Goal: Information Seeking & Learning: Learn about a topic

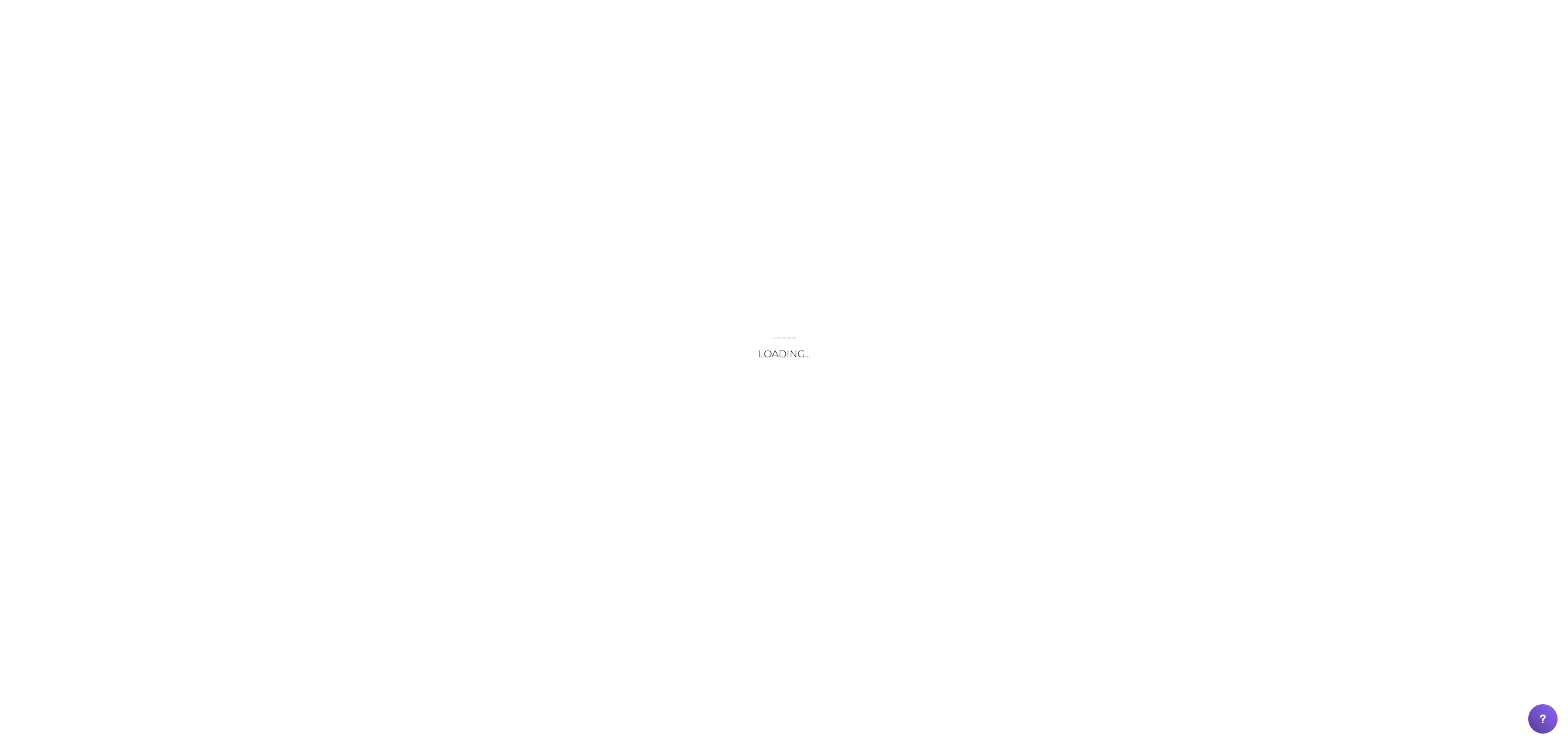
click at [513, 13] on div "Loading..." at bounding box center [784, 372] width 1568 height 744
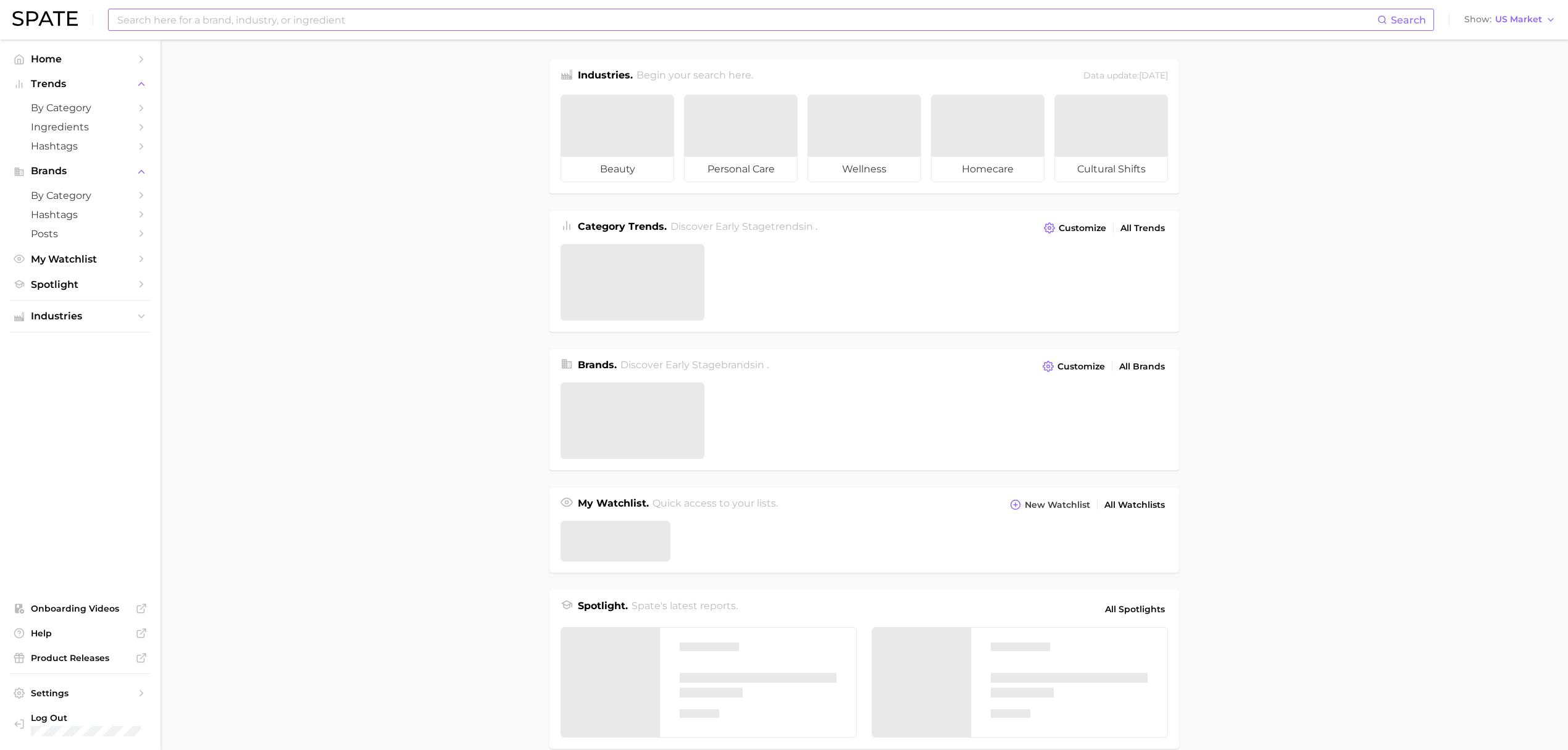
click at [428, 21] on input at bounding box center [746, 19] width 1261 height 21
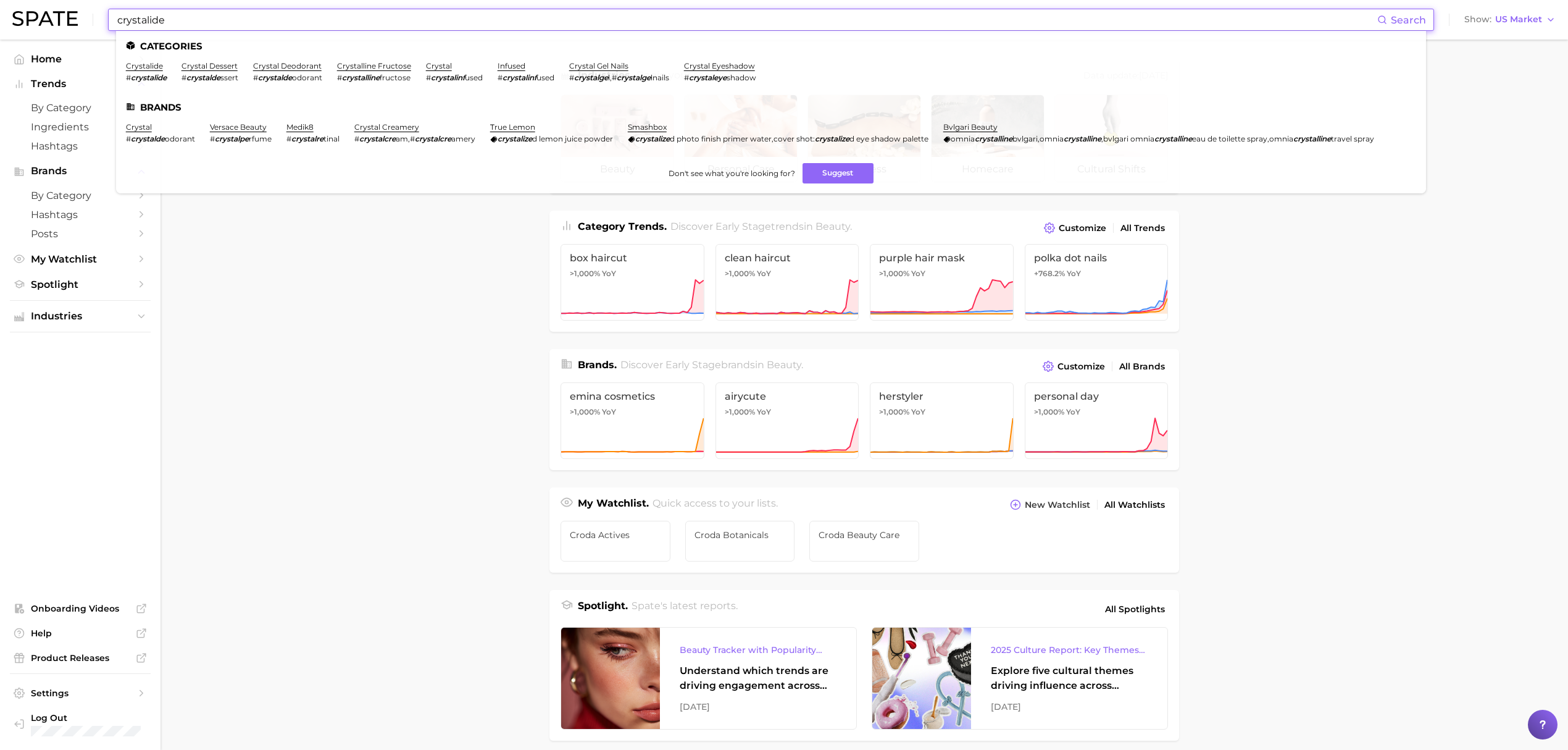
type input "crystalide"
click at [144, 60] on ul "Categories crystalide # crystalide crystal dessert # crystalde ssert crystal de…" at bounding box center [770, 112] width 1310 height 163
click at [146, 68] on link "crystalide" at bounding box center [144, 66] width 37 height 9
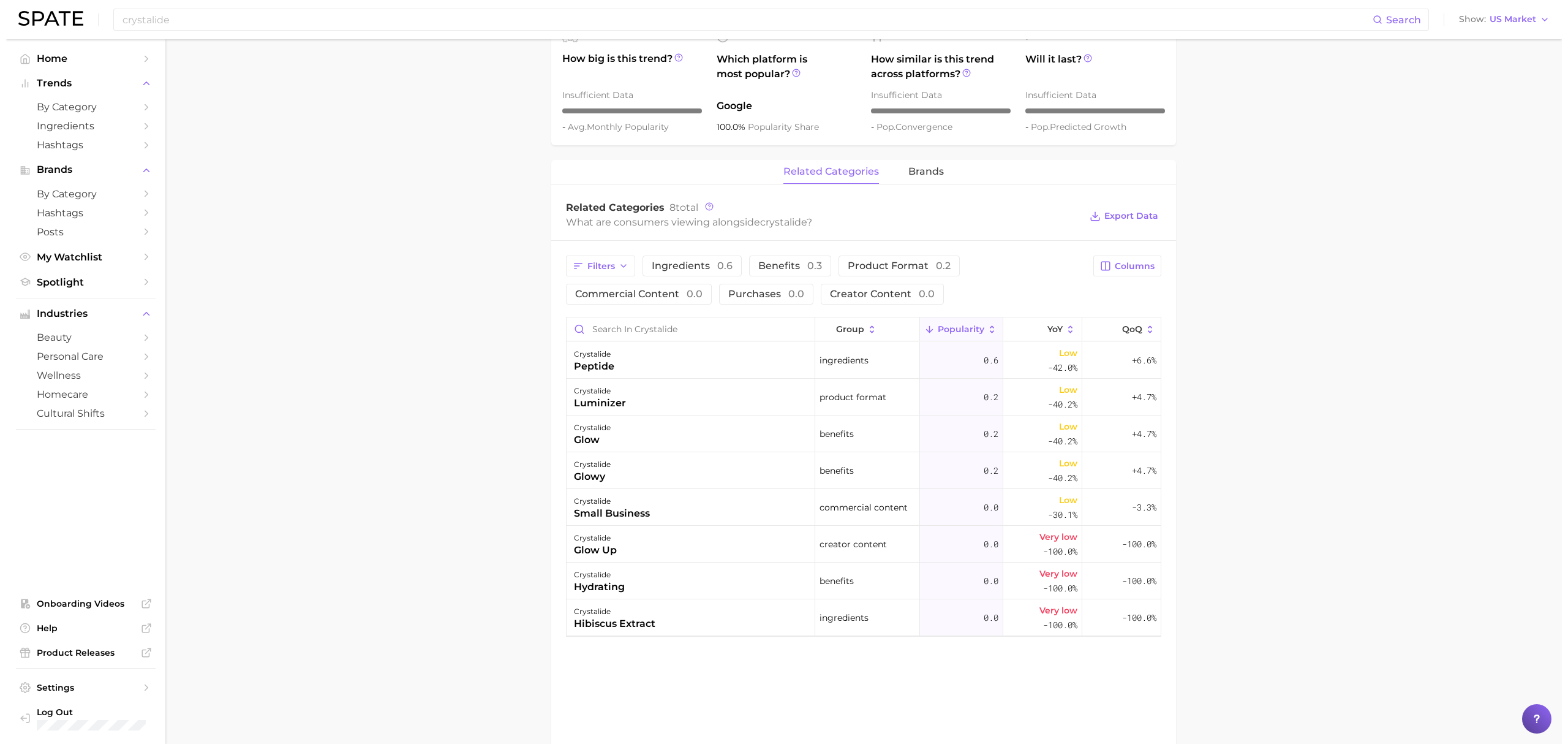
scroll to position [490, 0]
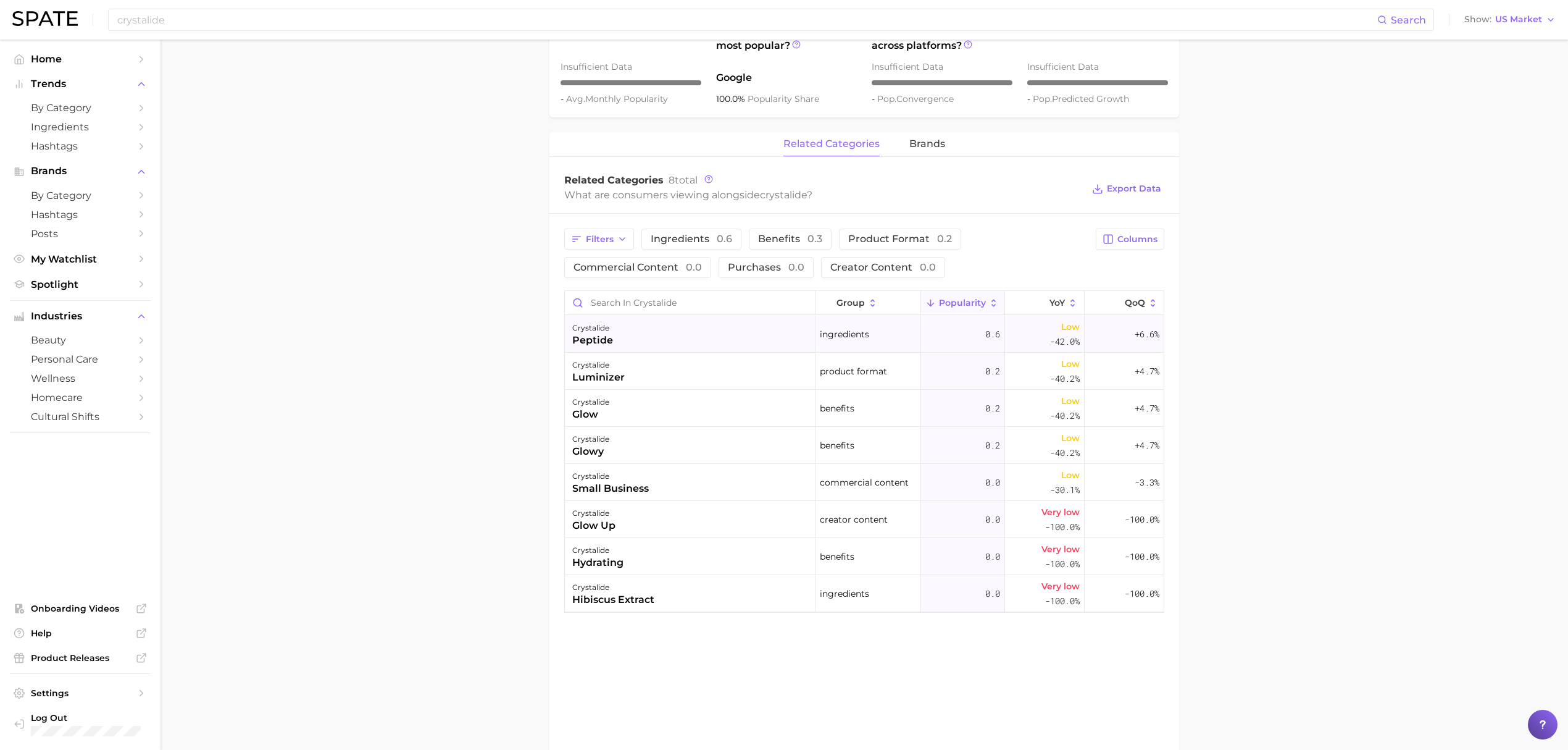
click at [663, 327] on div "crystalide peptide" at bounding box center [690, 333] width 250 height 37
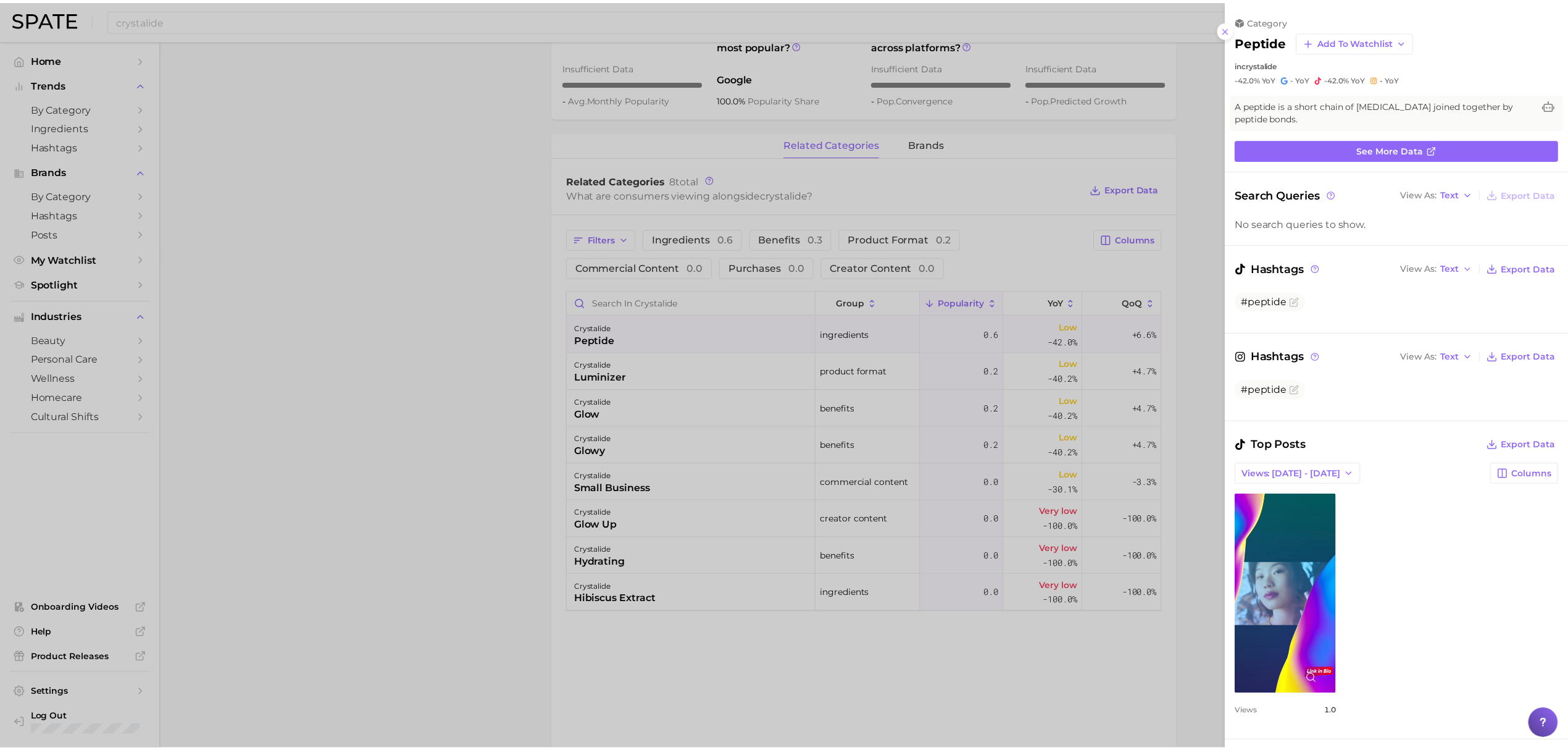
scroll to position [0, 0]
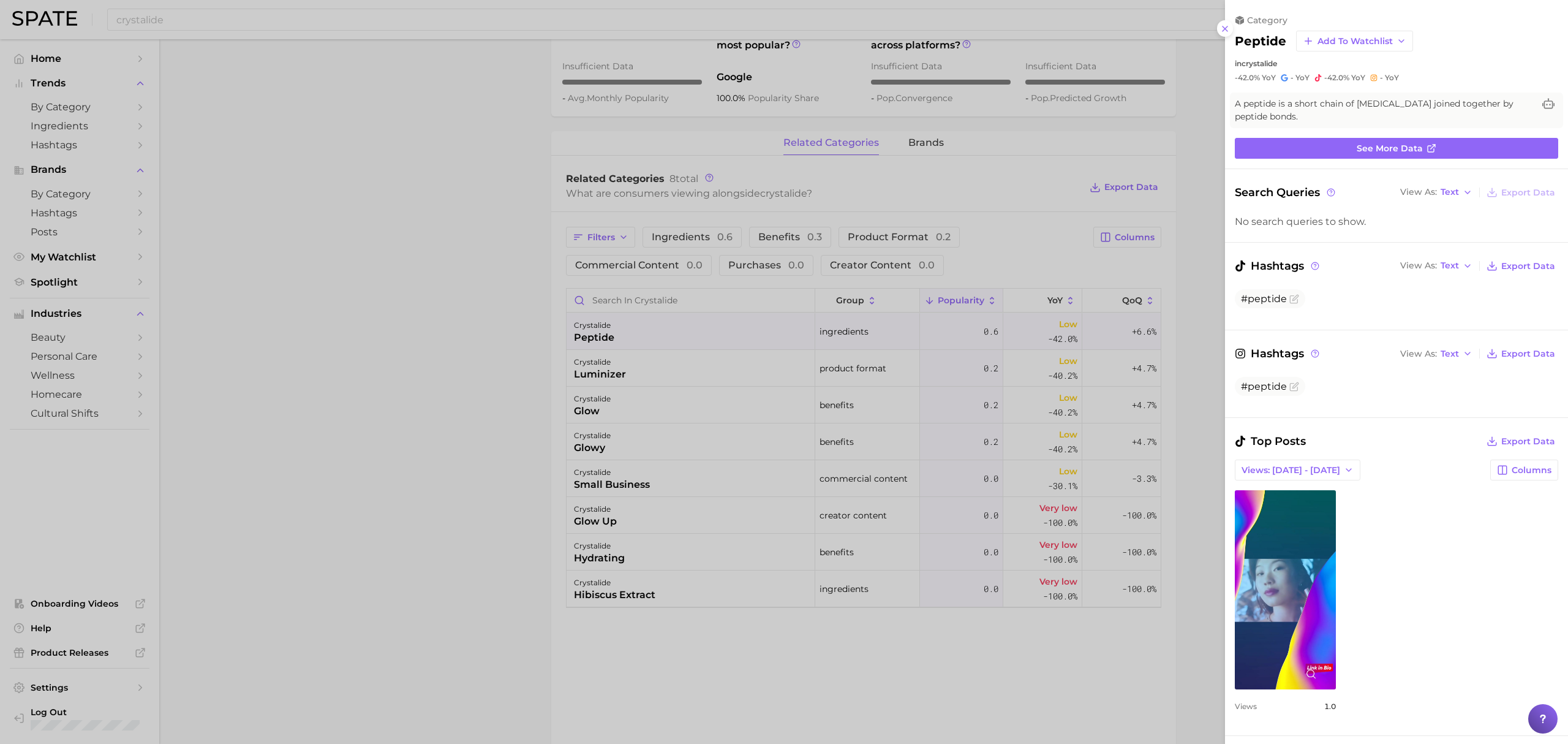
click at [525, 329] on div at bounding box center [784, 372] width 1568 height 744
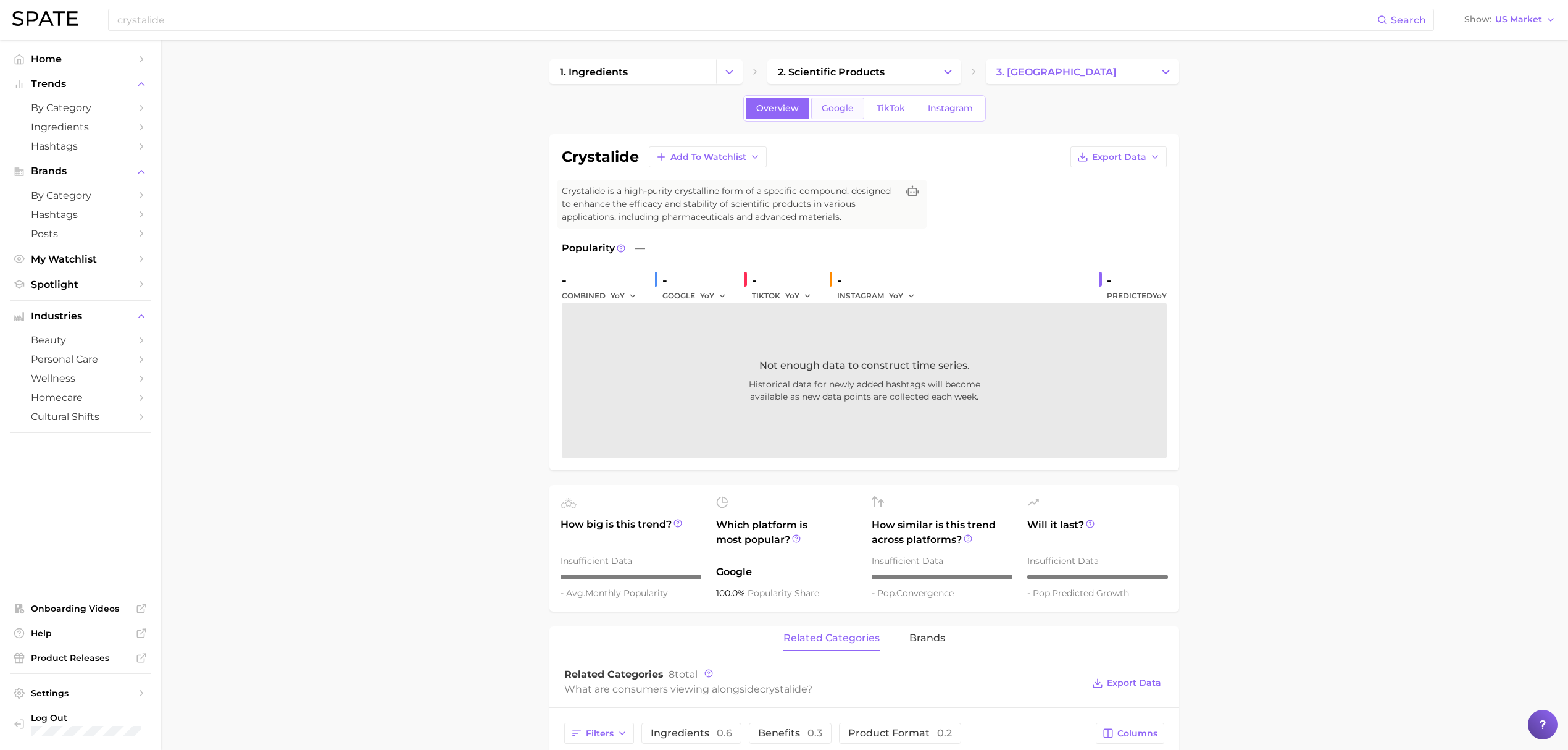
click at [822, 110] on span "Google" at bounding box center [838, 108] width 32 height 11
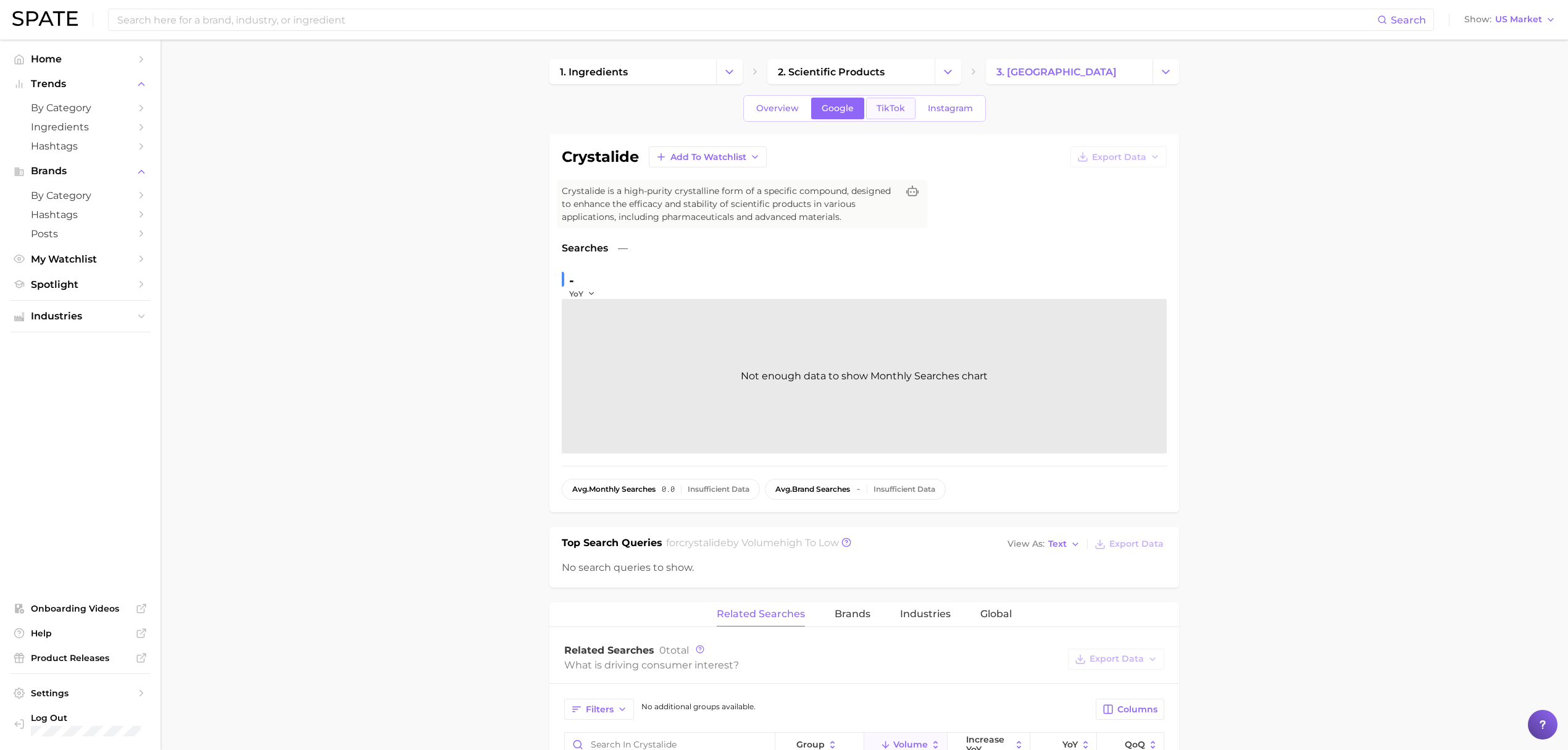
click at [874, 114] on link "TikTok" at bounding box center [891, 108] width 50 height 21
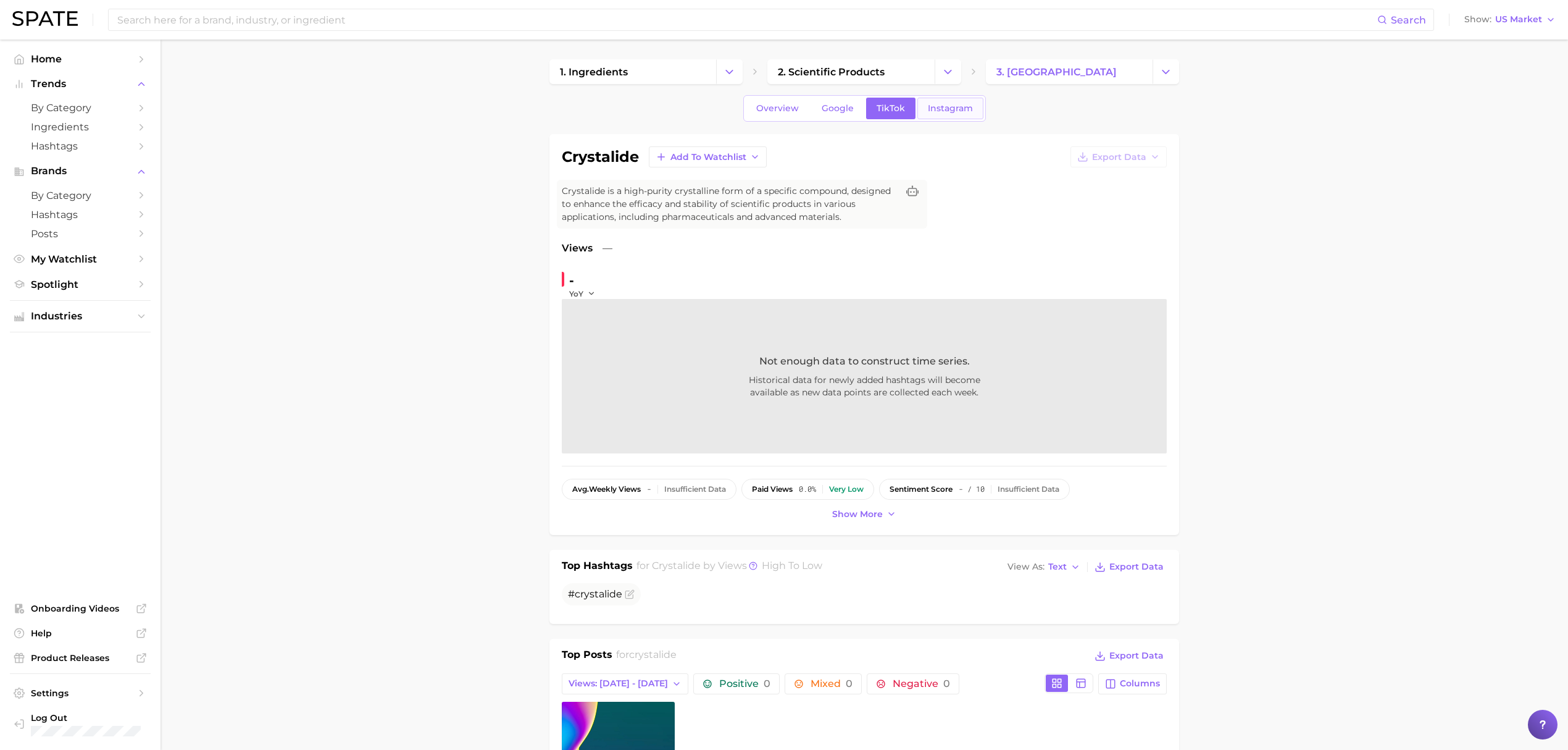
click at [941, 101] on link "Instagram" at bounding box center [950, 108] width 66 height 21
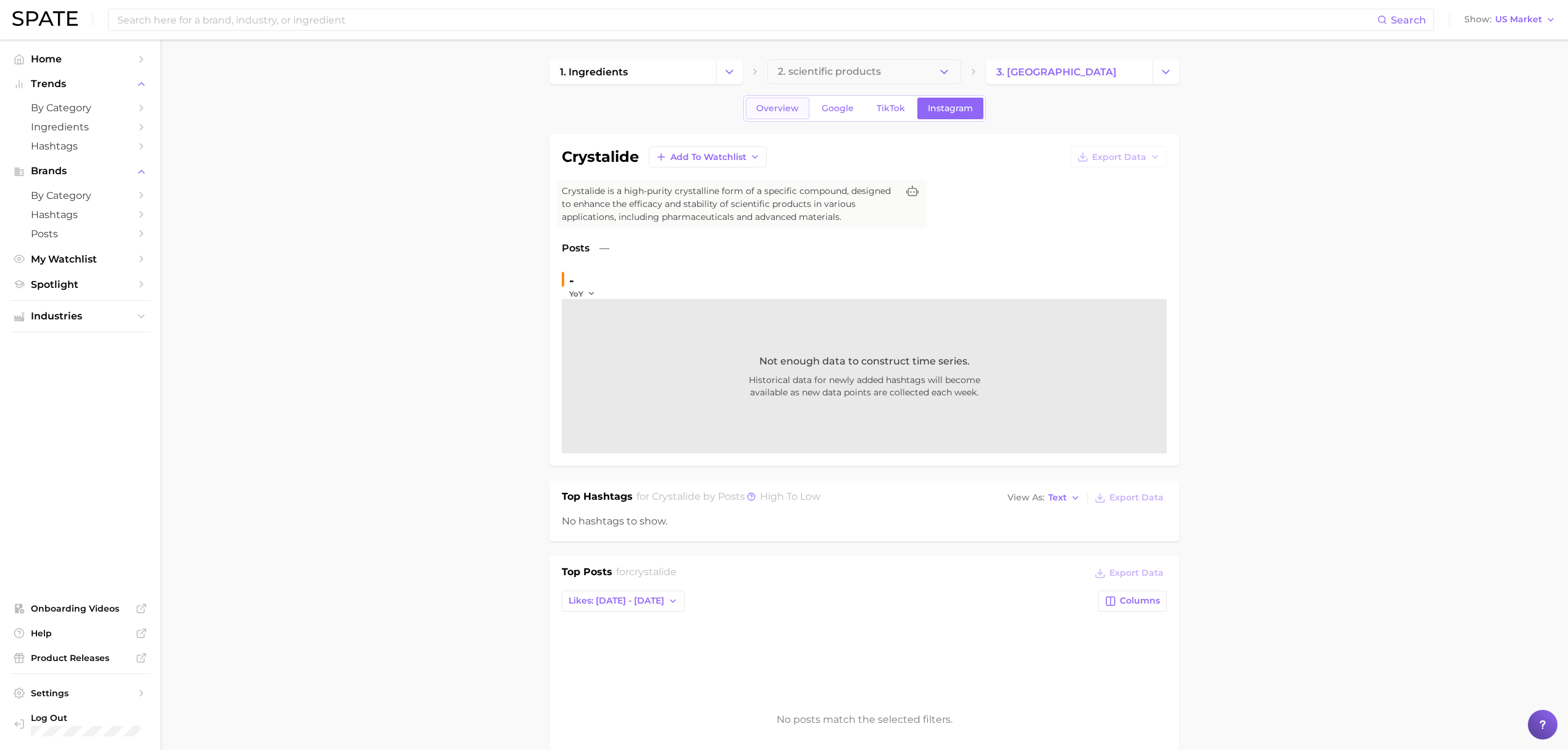
click at [781, 99] on link "Overview" at bounding box center [777, 108] width 64 height 21
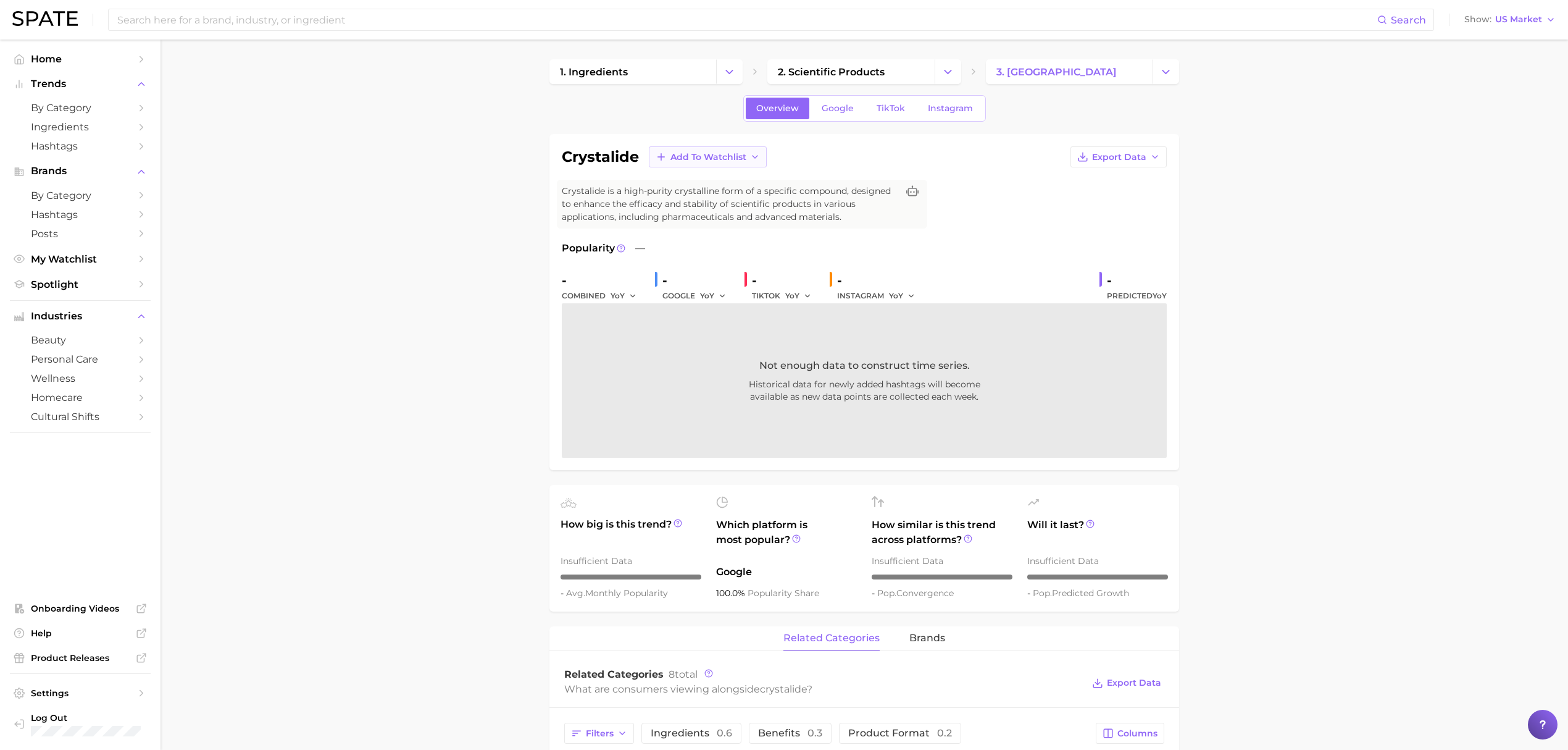
click at [742, 161] on span "Add to Watchlist" at bounding box center [708, 157] width 76 height 11
click at [746, 205] on button "Croda Actives" at bounding box center [716, 202] width 136 height 22
click at [543, 28] on input at bounding box center [746, 19] width 1261 height 21
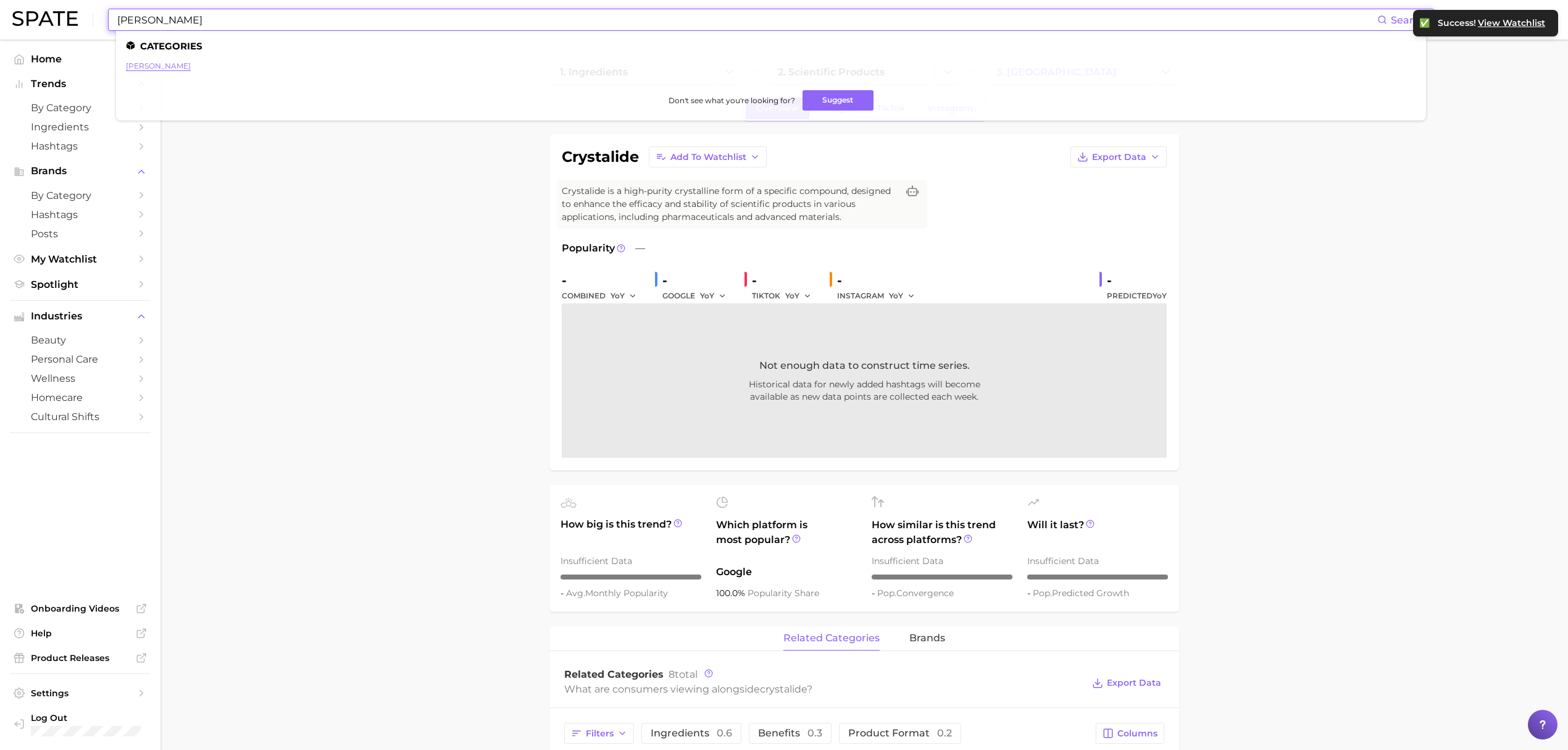
type input "zenakine"
click at [161, 68] on link "zenakine" at bounding box center [158, 66] width 65 height 9
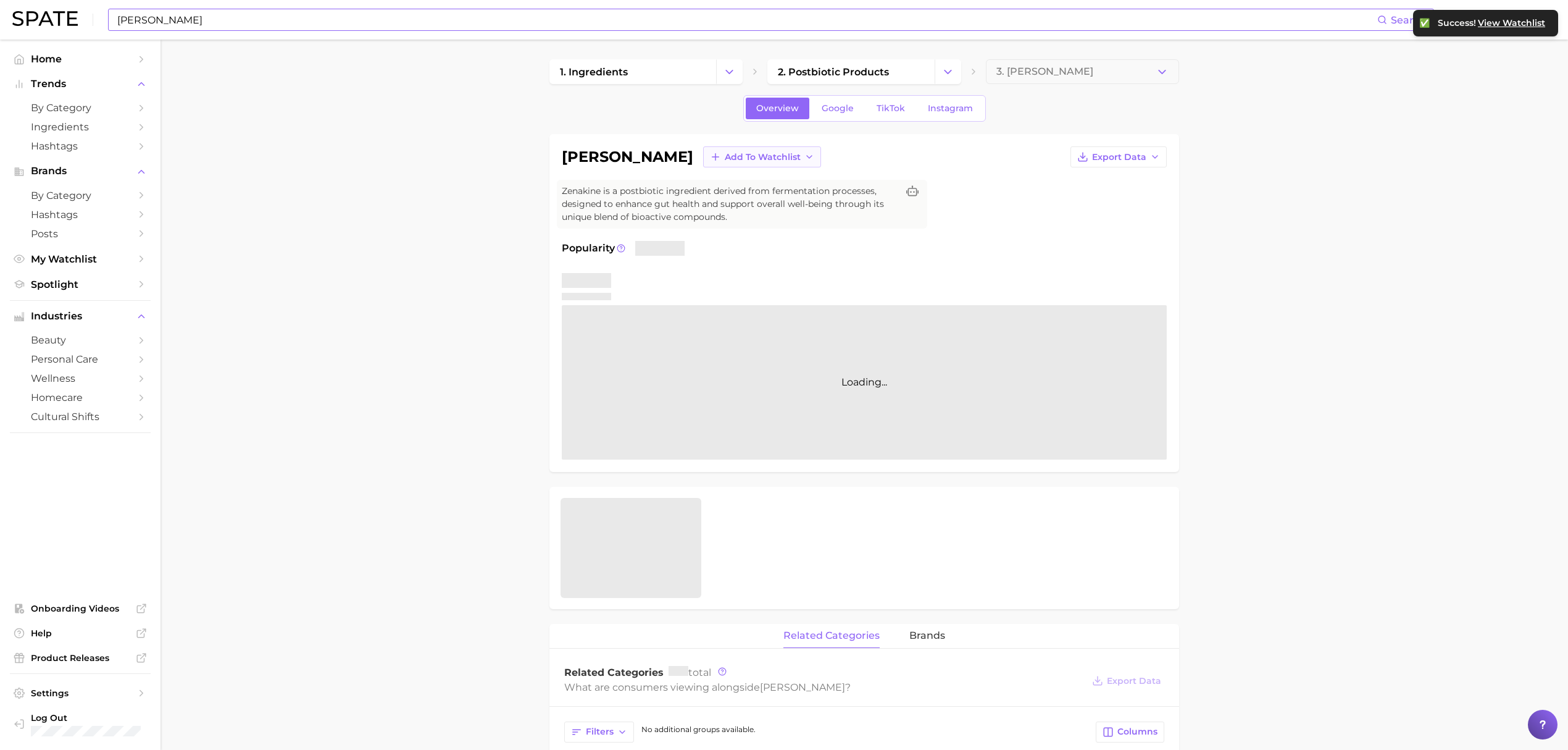
click at [725, 161] on span "Add to Watchlist" at bounding box center [762, 157] width 76 height 11
click at [724, 201] on span "Croda Actives" at bounding box center [754, 203] width 61 height 11
click at [846, 117] on link "Google" at bounding box center [837, 108] width 53 height 21
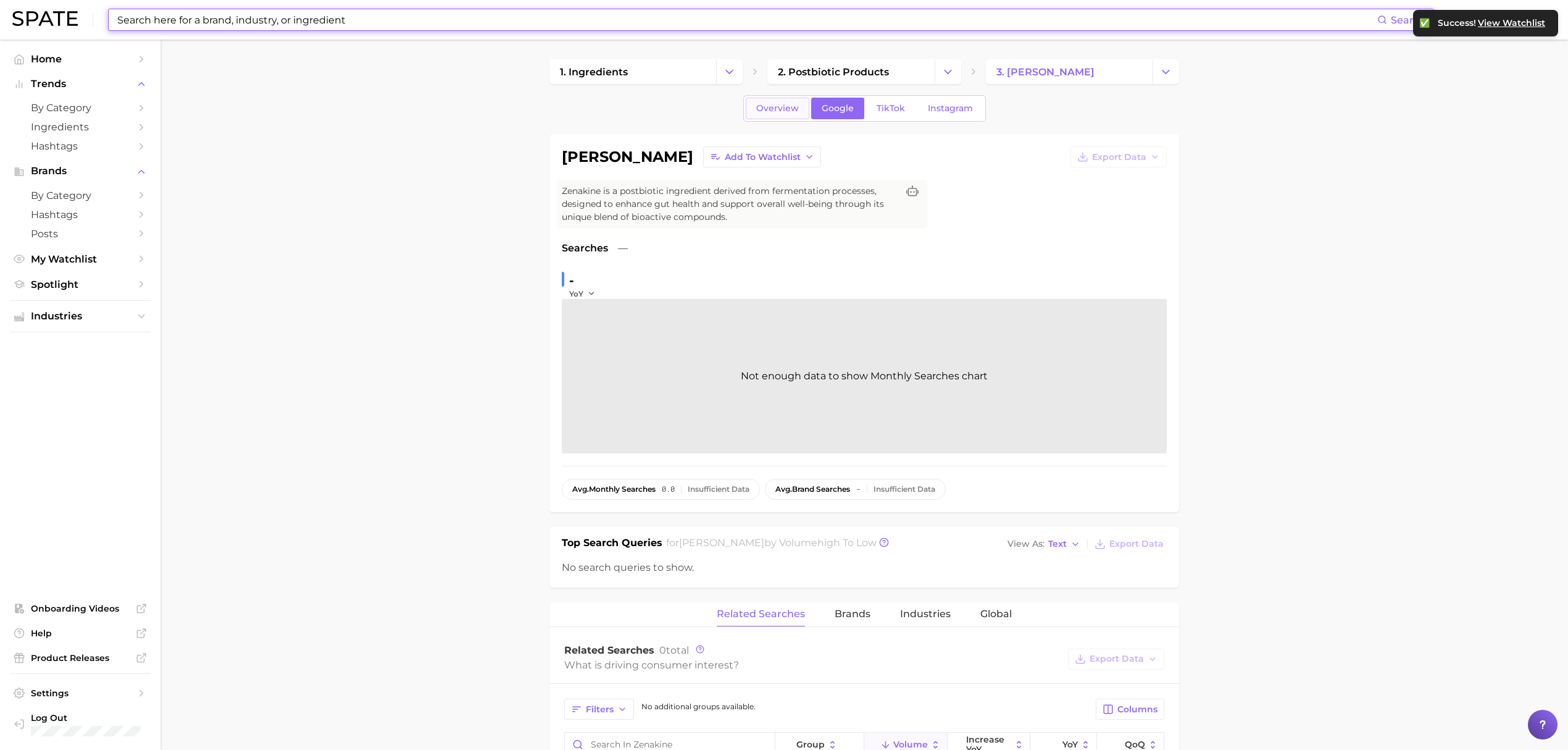
click at [775, 115] on link "Overview" at bounding box center [777, 108] width 64 height 21
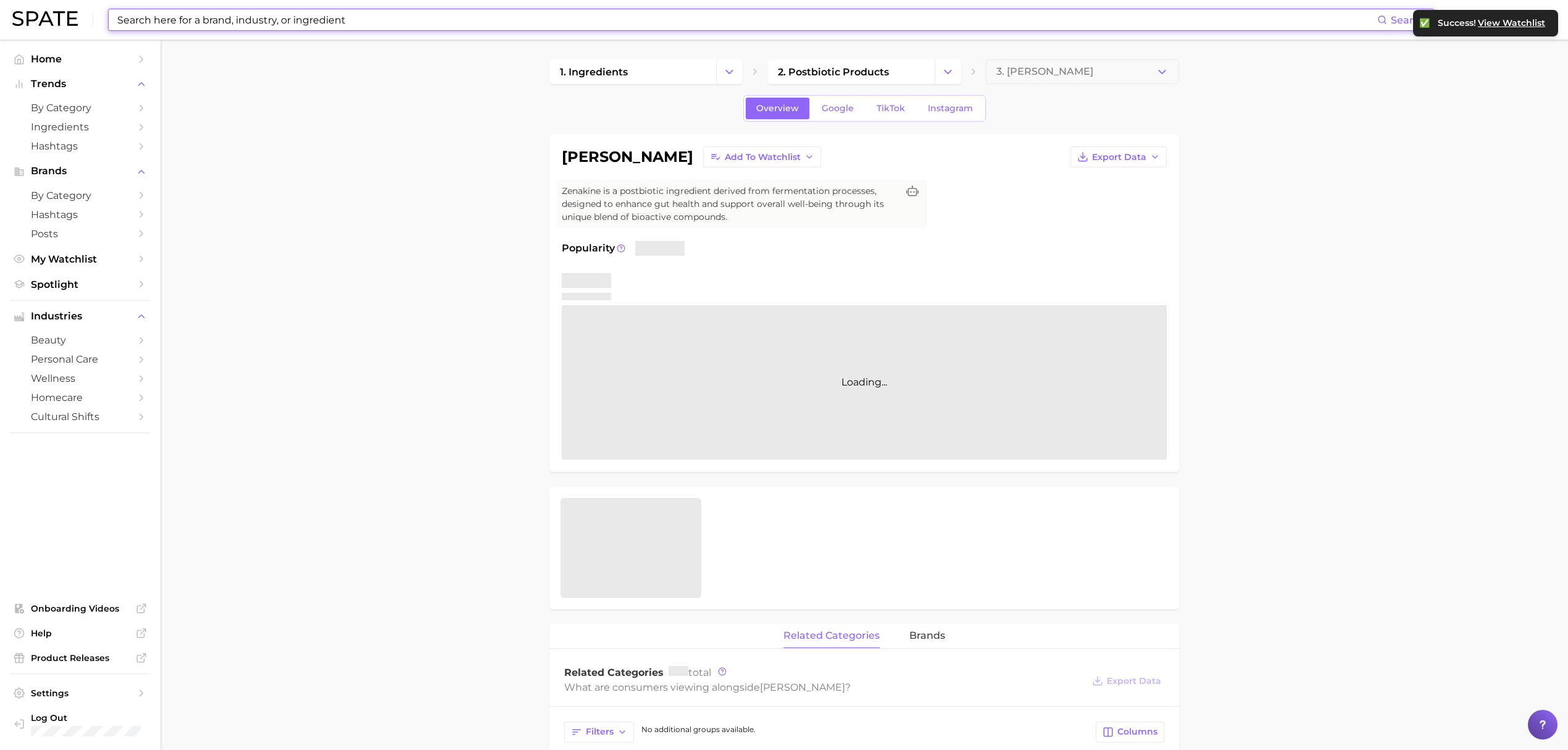
click at [517, 13] on input at bounding box center [746, 19] width 1261 height 21
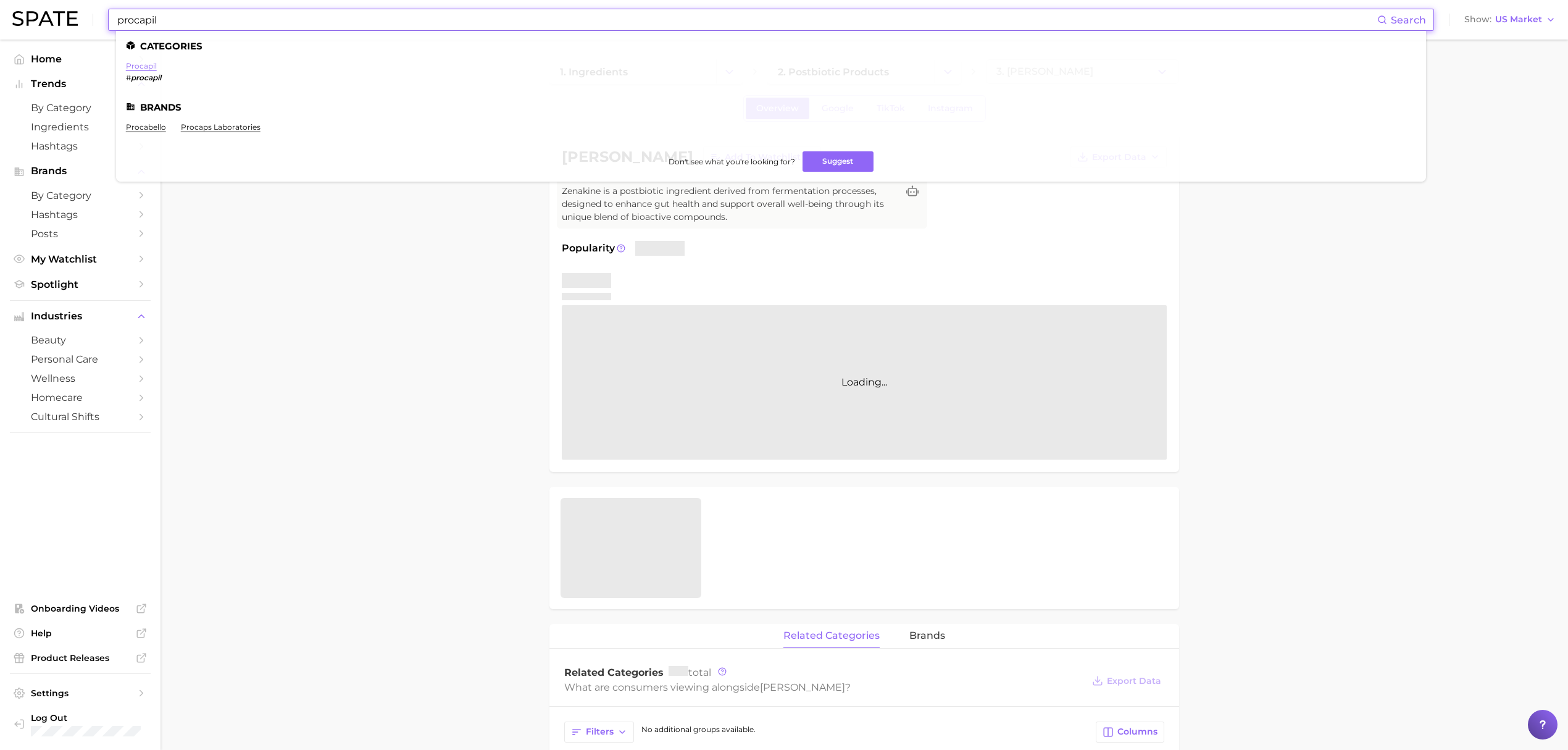
click at [145, 64] on link "procapil" at bounding box center [141, 66] width 31 height 9
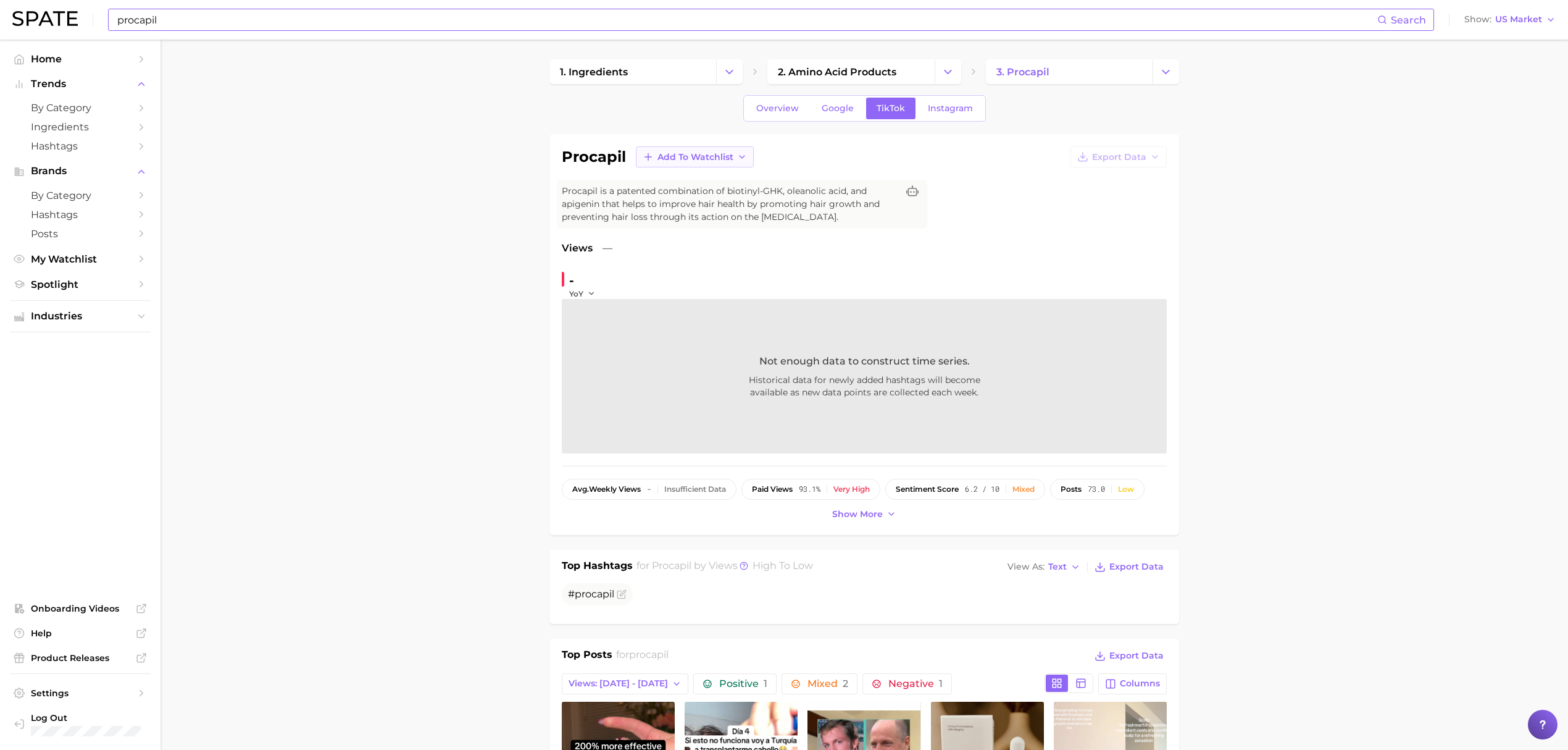
click at [689, 157] on span "Add to Watchlist" at bounding box center [695, 157] width 76 height 11
click at [711, 181] on span "New Watchlist" at bounding box center [689, 180] width 66 height 11
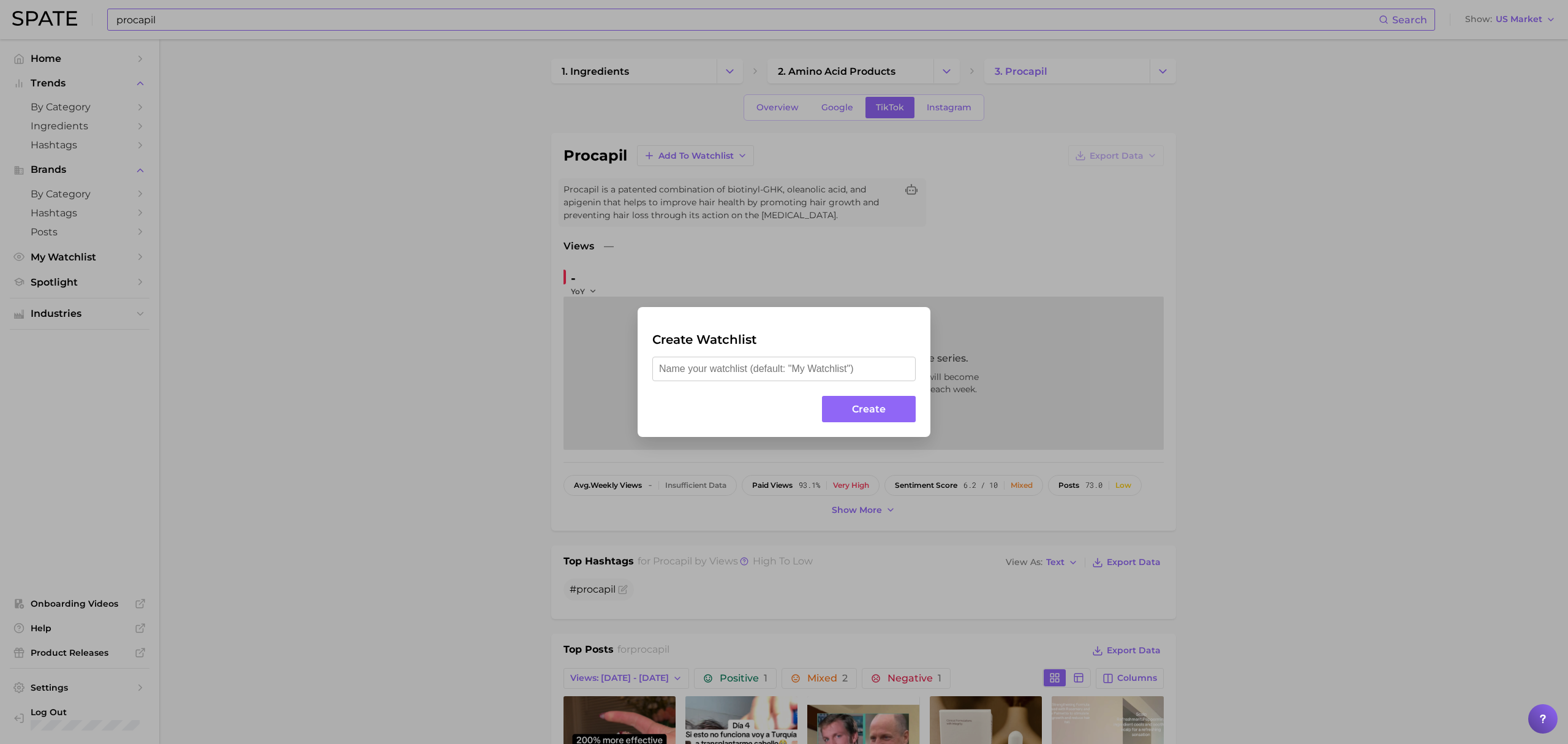
click at [991, 250] on div "Create Watchlist Create" at bounding box center [784, 372] width 1568 height 744
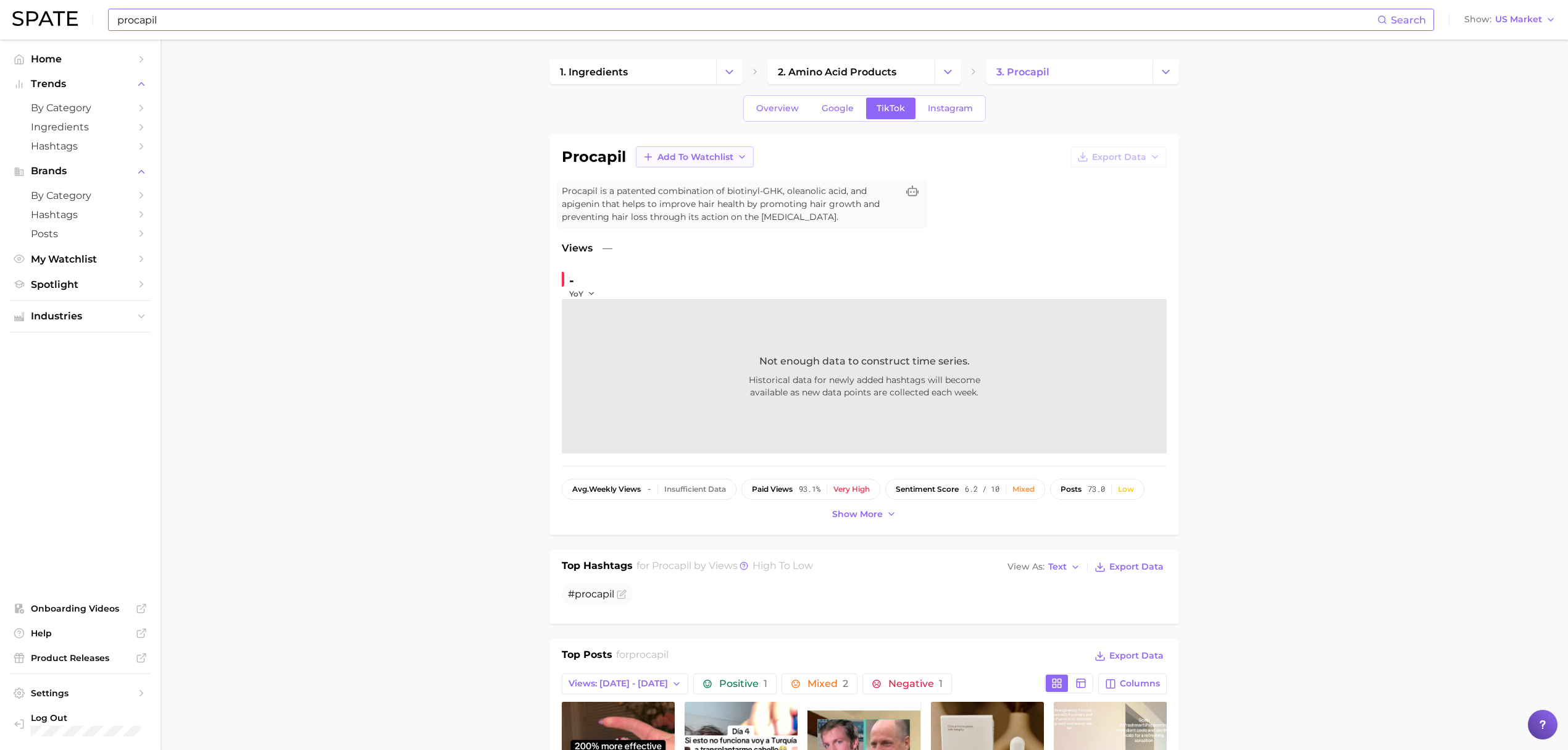
click at [726, 162] on span "Add to Watchlist" at bounding box center [695, 157] width 76 height 11
click at [726, 206] on button "Croda Actives" at bounding box center [703, 202] width 136 height 22
click at [499, 25] on input "procapil" at bounding box center [746, 19] width 1261 height 21
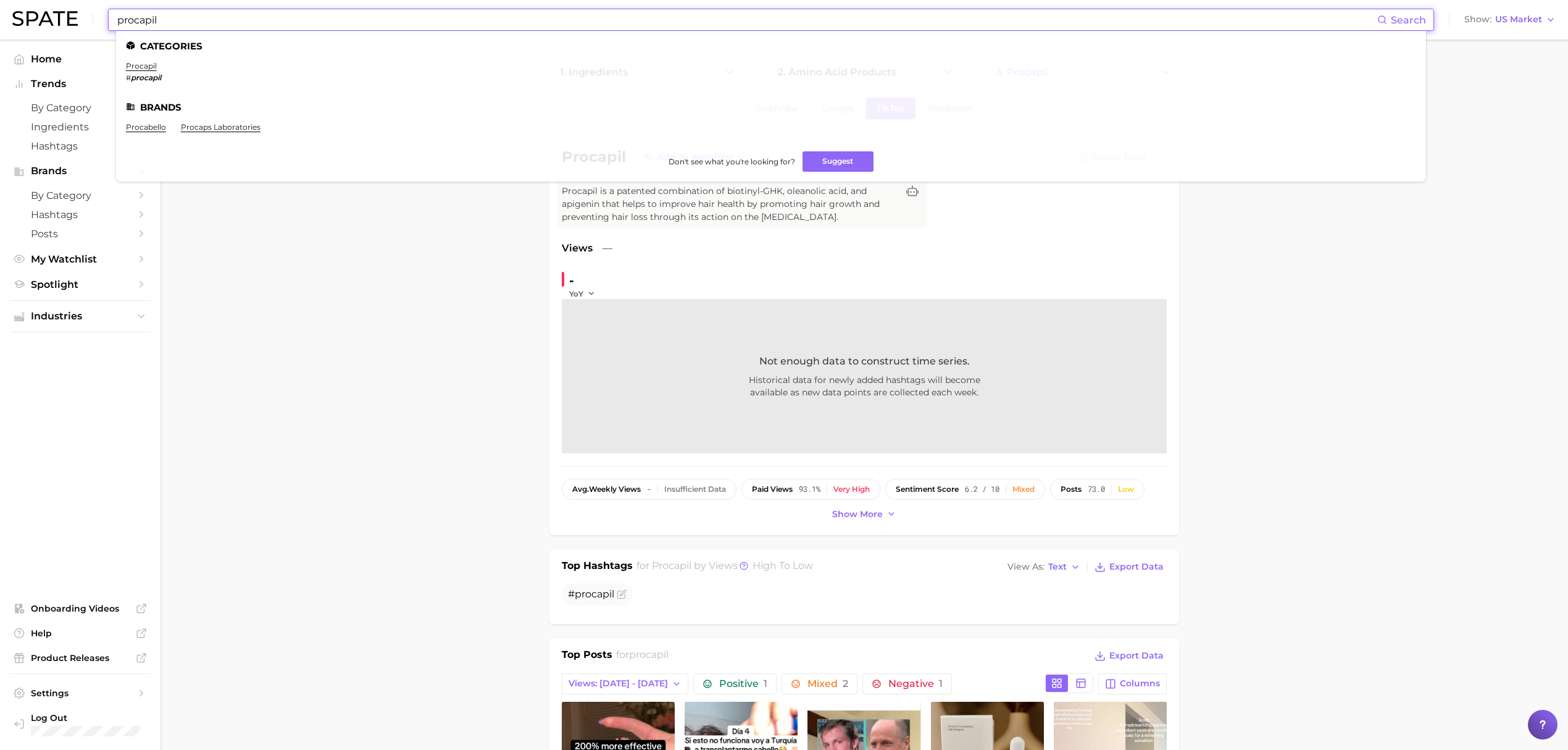
click at [499, 25] on input "procapil" at bounding box center [746, 19] width 1261 height 21
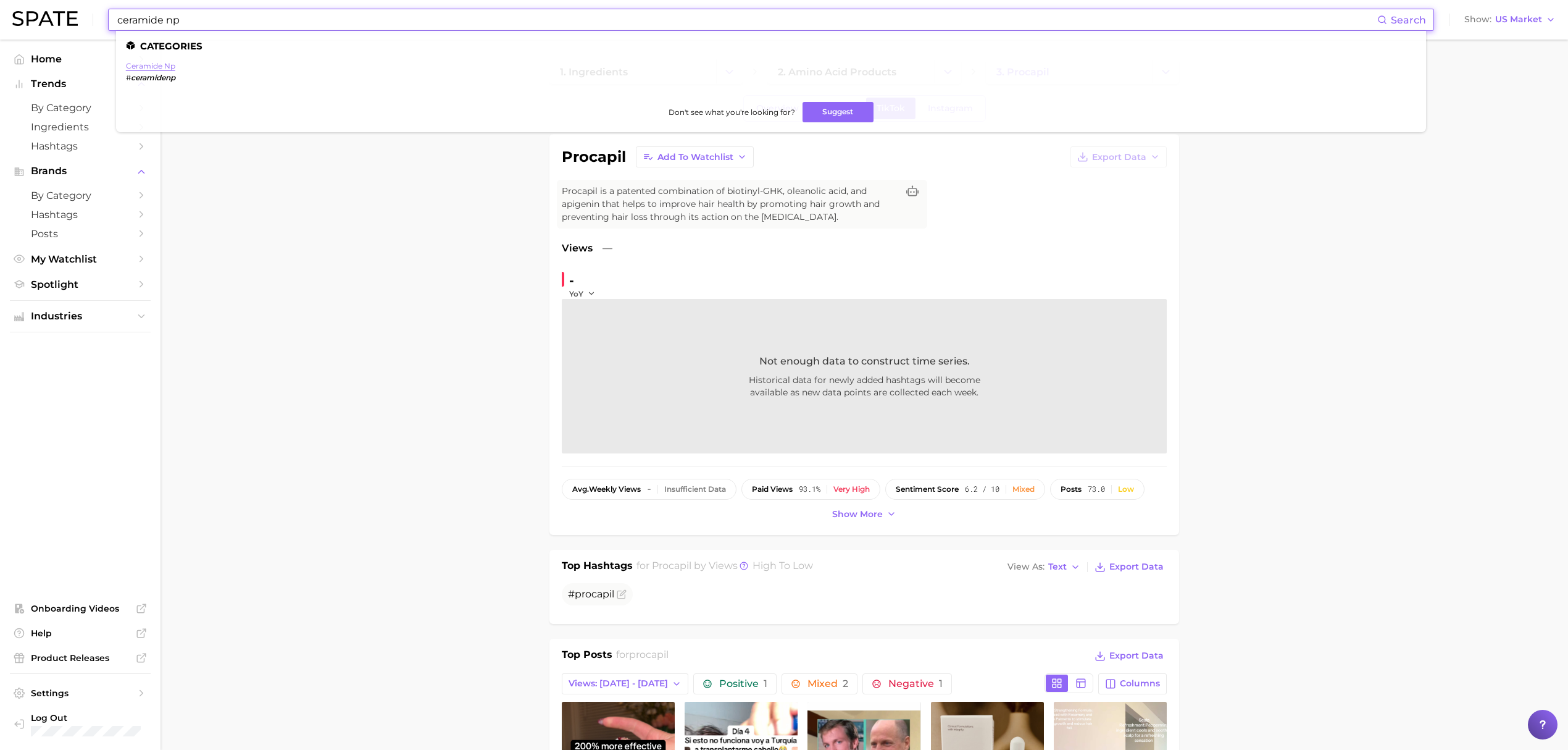
click at [156, 68] on link "ceramide np" at bounding box center [151, 66] width 50 height 9
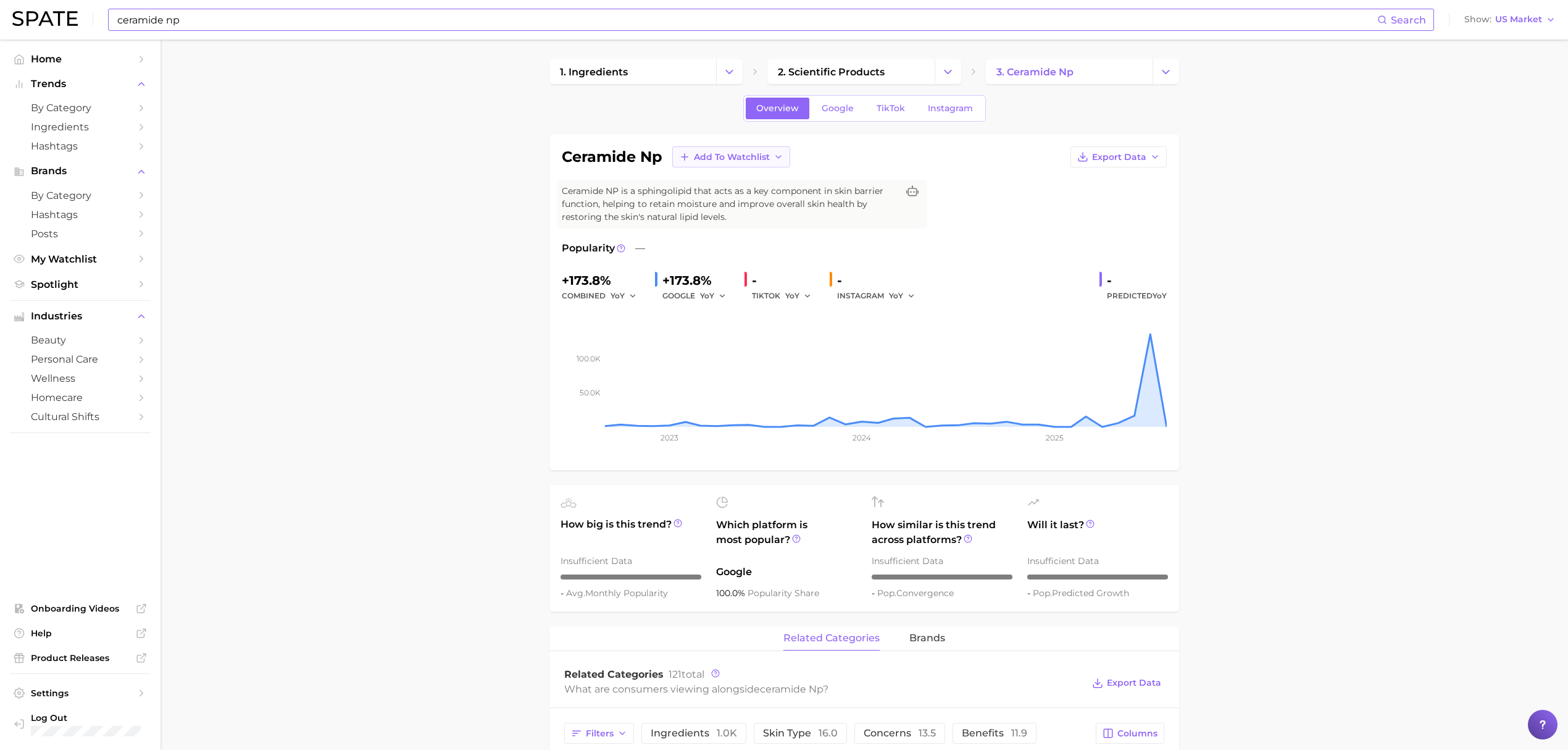
click at [783, 159] on button "Add to Watchlist" at bounding box center [731, 157] width 118 height 21
click at [778, 202] on button "Croda Actives" at bounding box center [739, 202] width 136 height 22
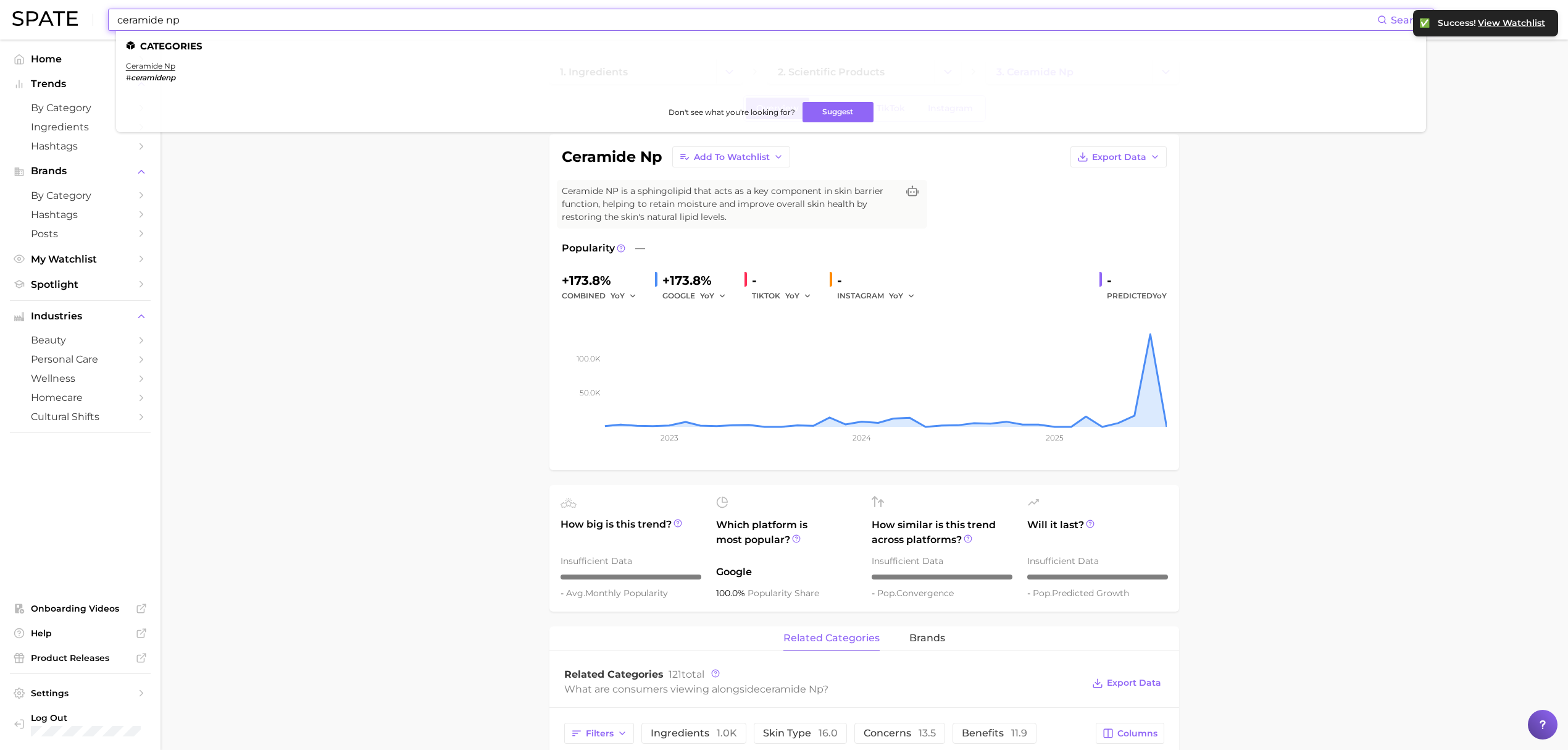
click at [440, 20] on input "ceramide np" at bounding box center [746, 19] width 1261 height 21
type input "bb-bio"
click at [164, 68] on ul "bb-biont" at bounding box center [771, 70] width 1290 height 19
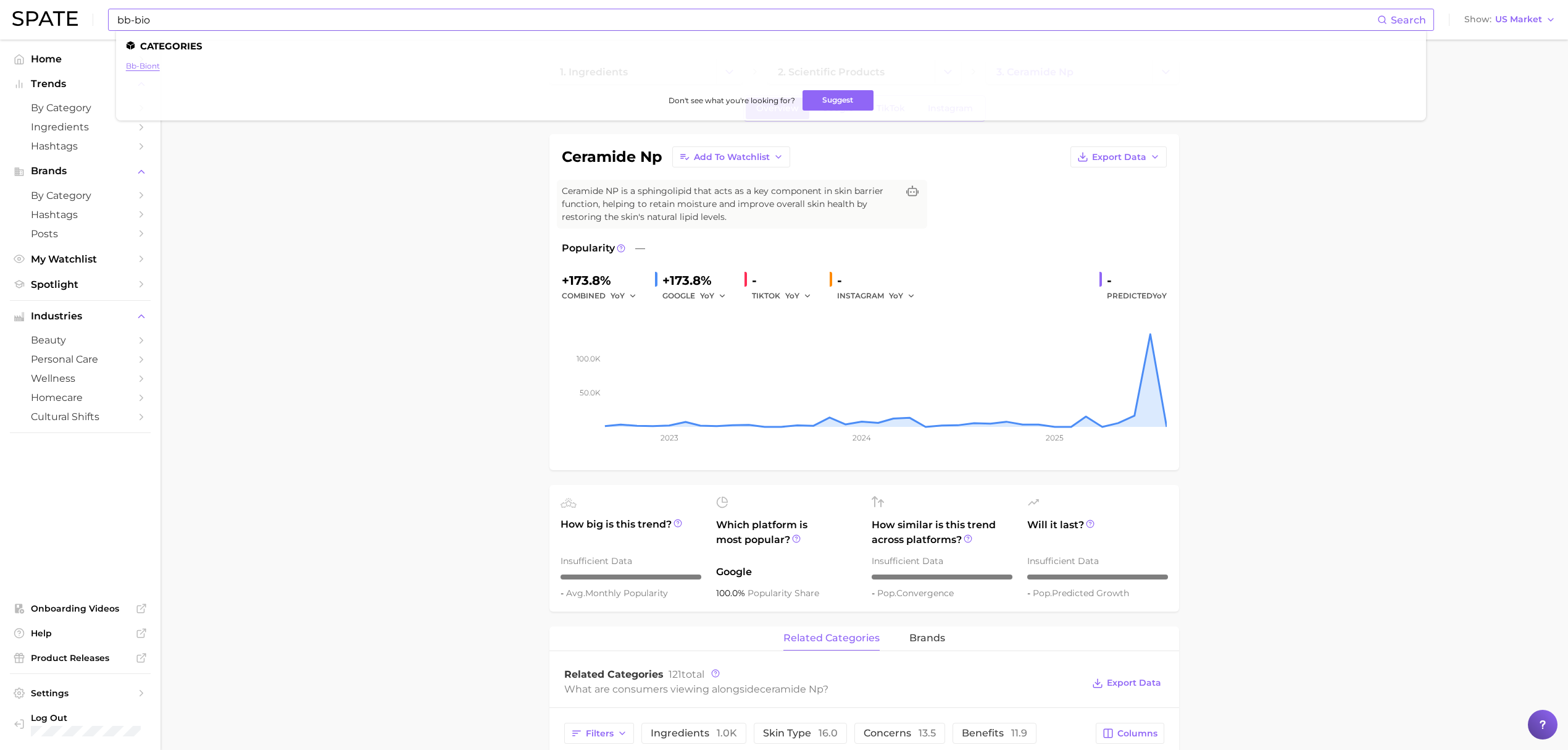
click at [159, 67] on link "bb-biont" at bounding box center [143, 66] width 34 height 9
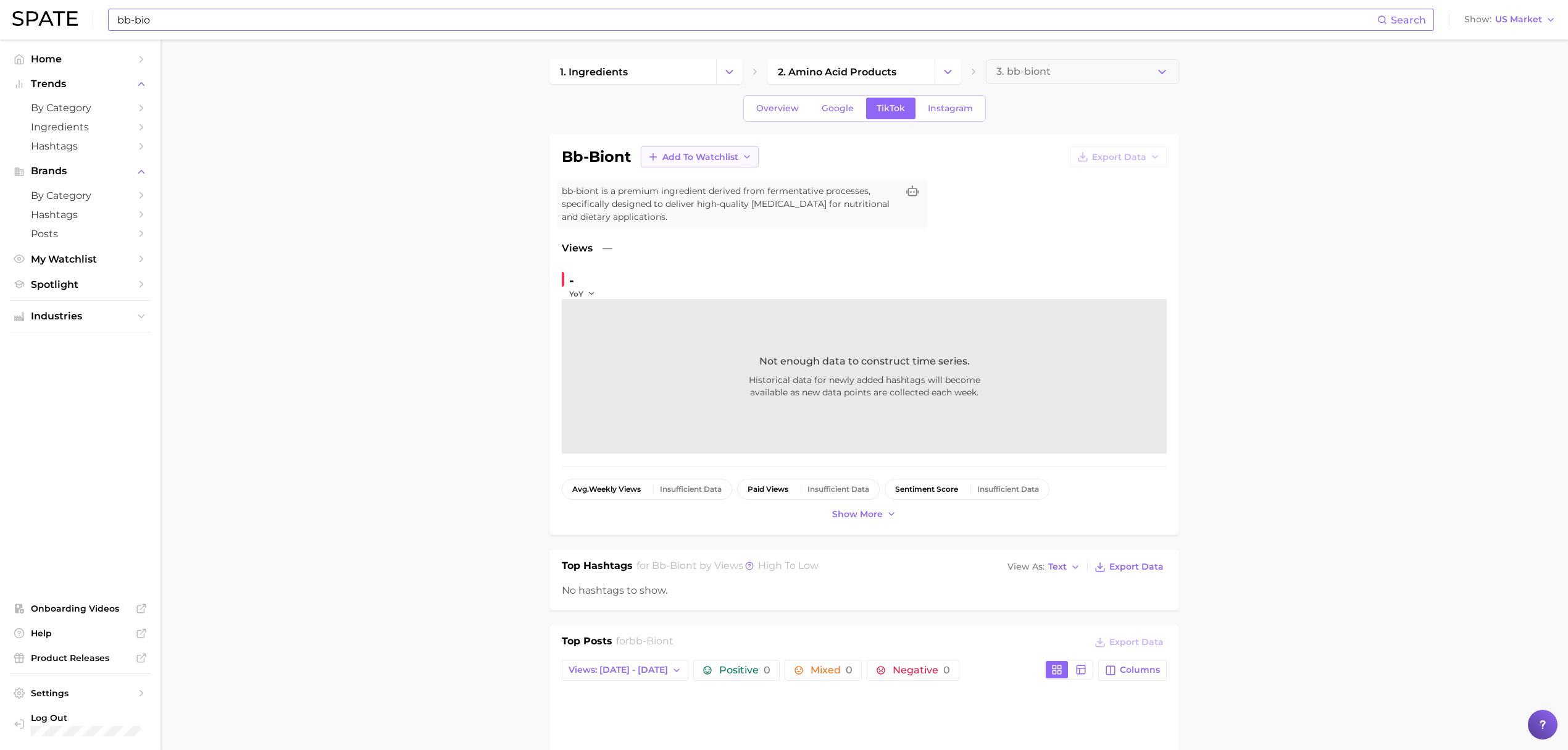
click at [677, 152] on span "Add to Watchlist" at bounding box center [700, 157] width 76 height 11
click at [716, 201] on span "Croda Actives" at bounding box center [692, 203] width 61 height 11
click at [757, 102] on link "Overview" at bounding box center [777, 108] width 64 height 21
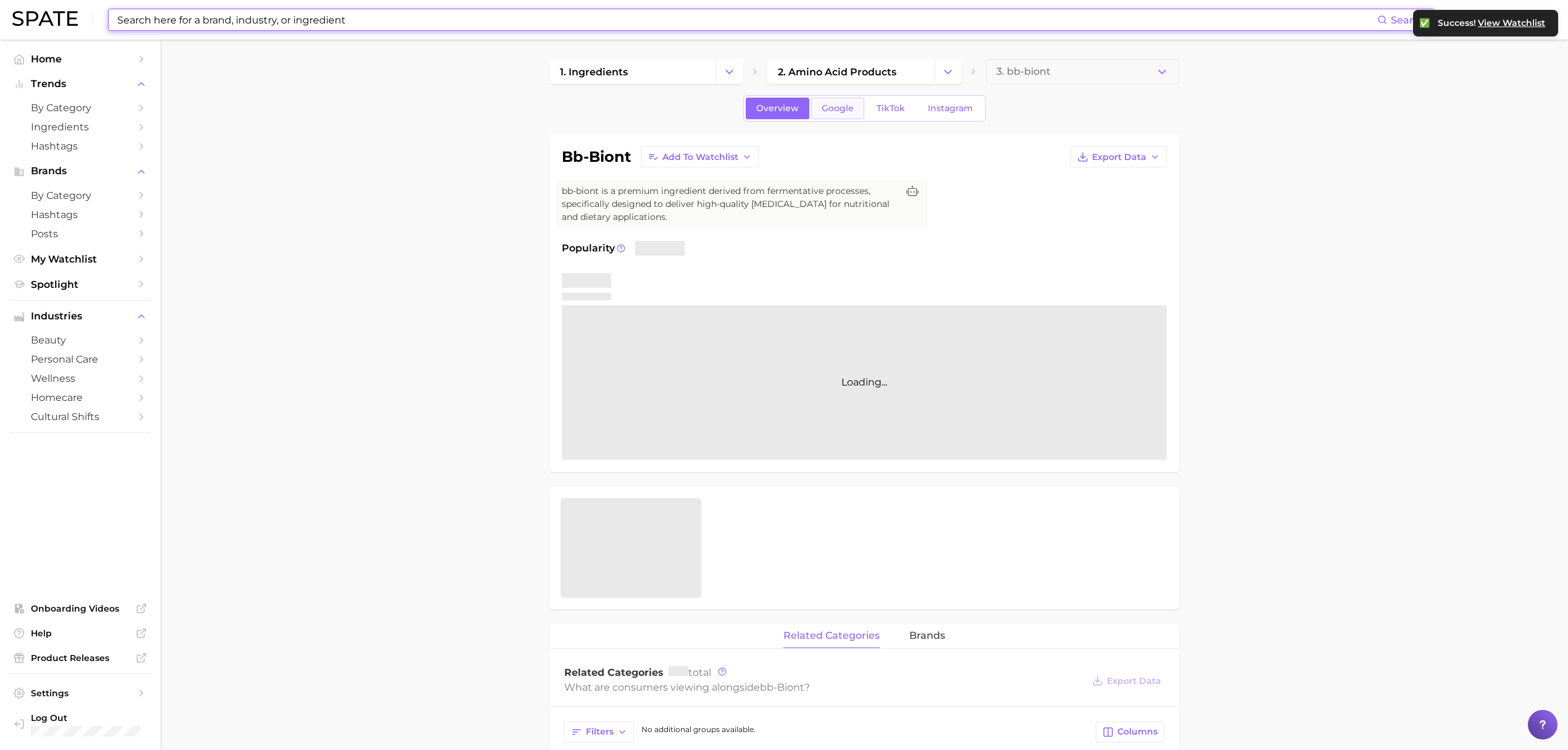
click at [822, 103] on span "Google" at bounding box center [838, 108] width 32 height 11
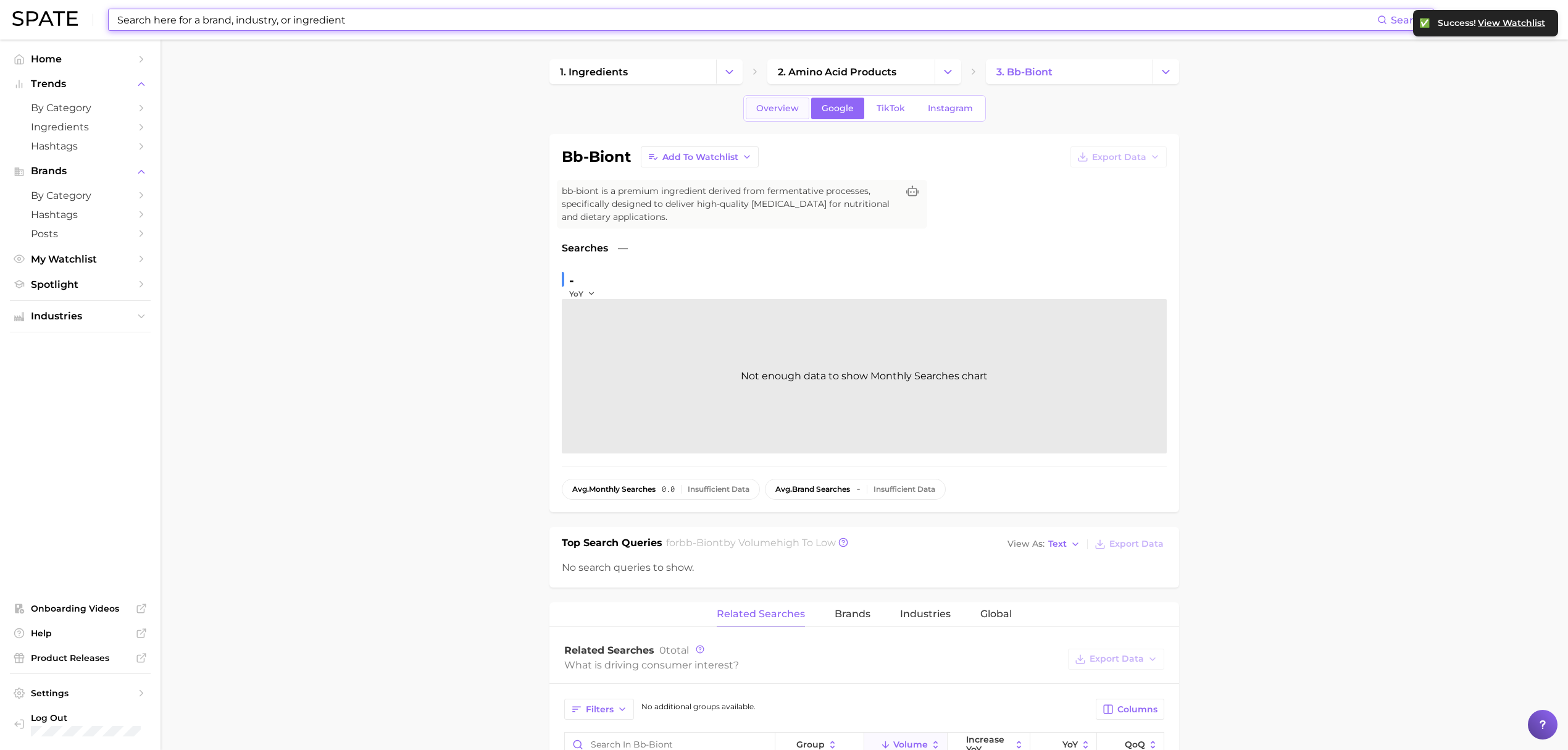
click at [789, 102] on link "Overview" at bounding box center [777, 108] width 64 height 21
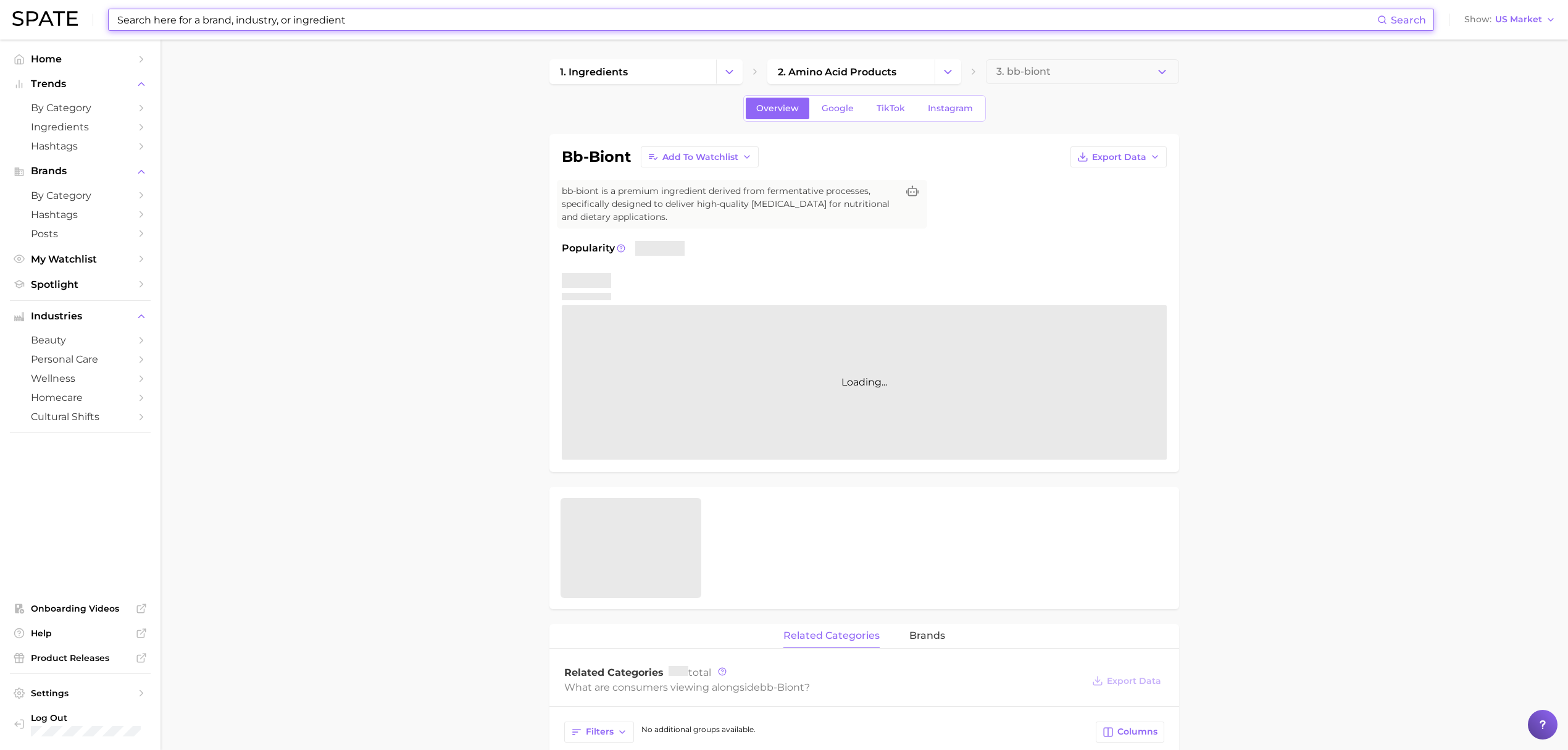
click at [416, 20] on input at bounding box center [746, 19] width 1261 height 21
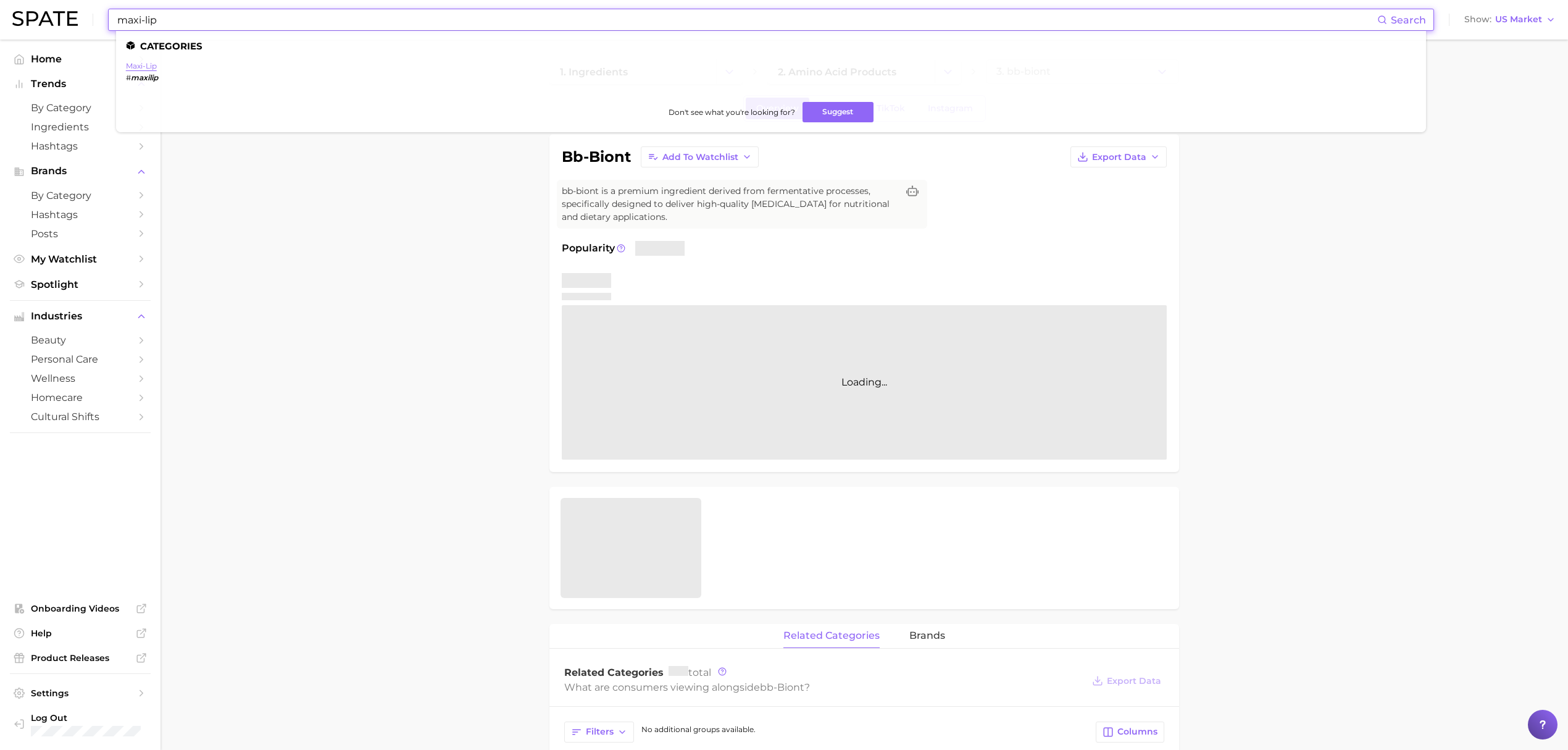
type input "maxi-lip"
click at [153, 62] on link "maxi-lip" at bounding box center [141, 66] width 31 height 9
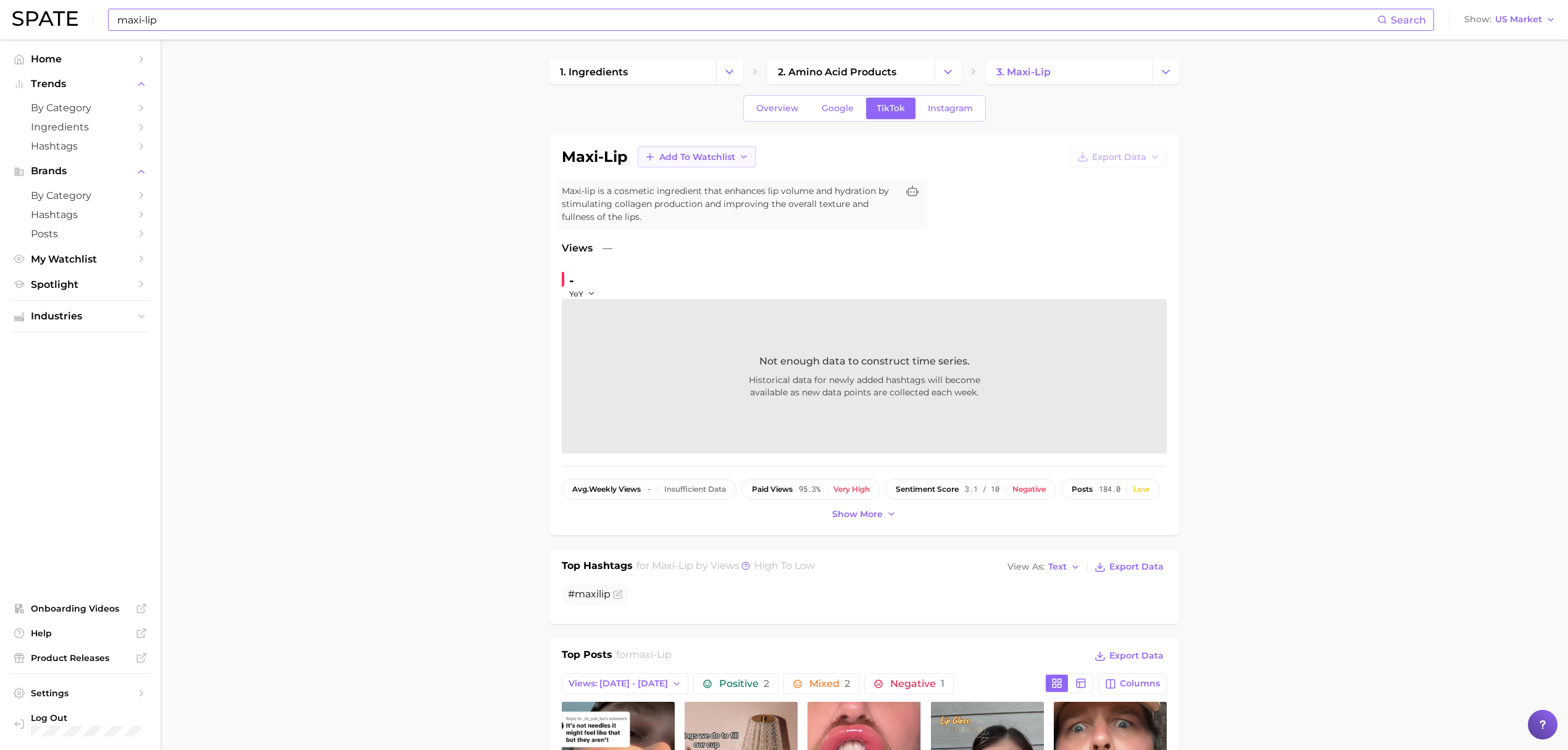
click at [731, 159] on span "Add to Watchlist" at bounding box center [697, 157] width 76 height 11
click at [711, 198] on span "Croda Actives" at bounding box center [689, 203] width 61 height 11
click at [770, 115] on link "Overview" at bounding box center [777, 108] width 64 height 21
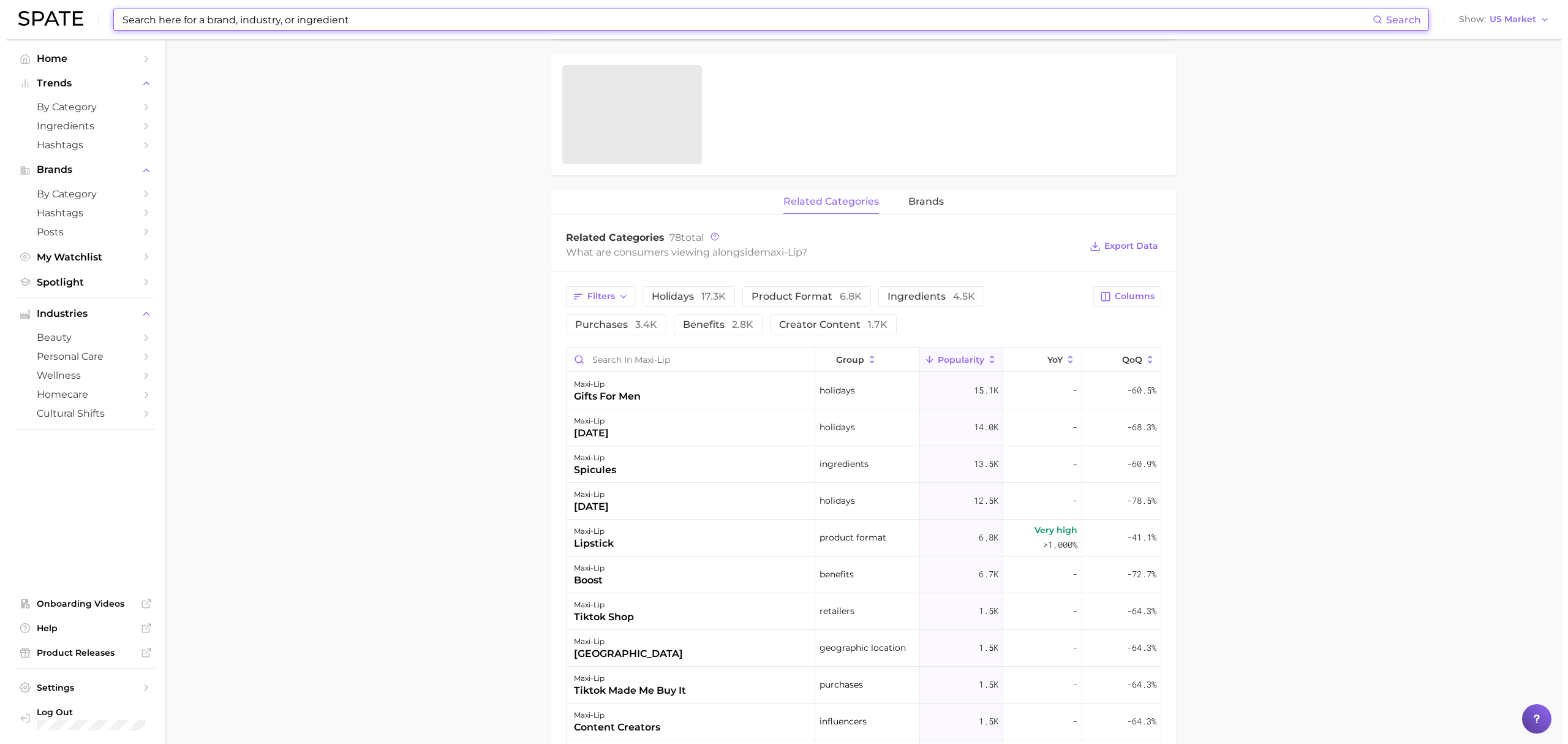
scroll to position [490, 0]
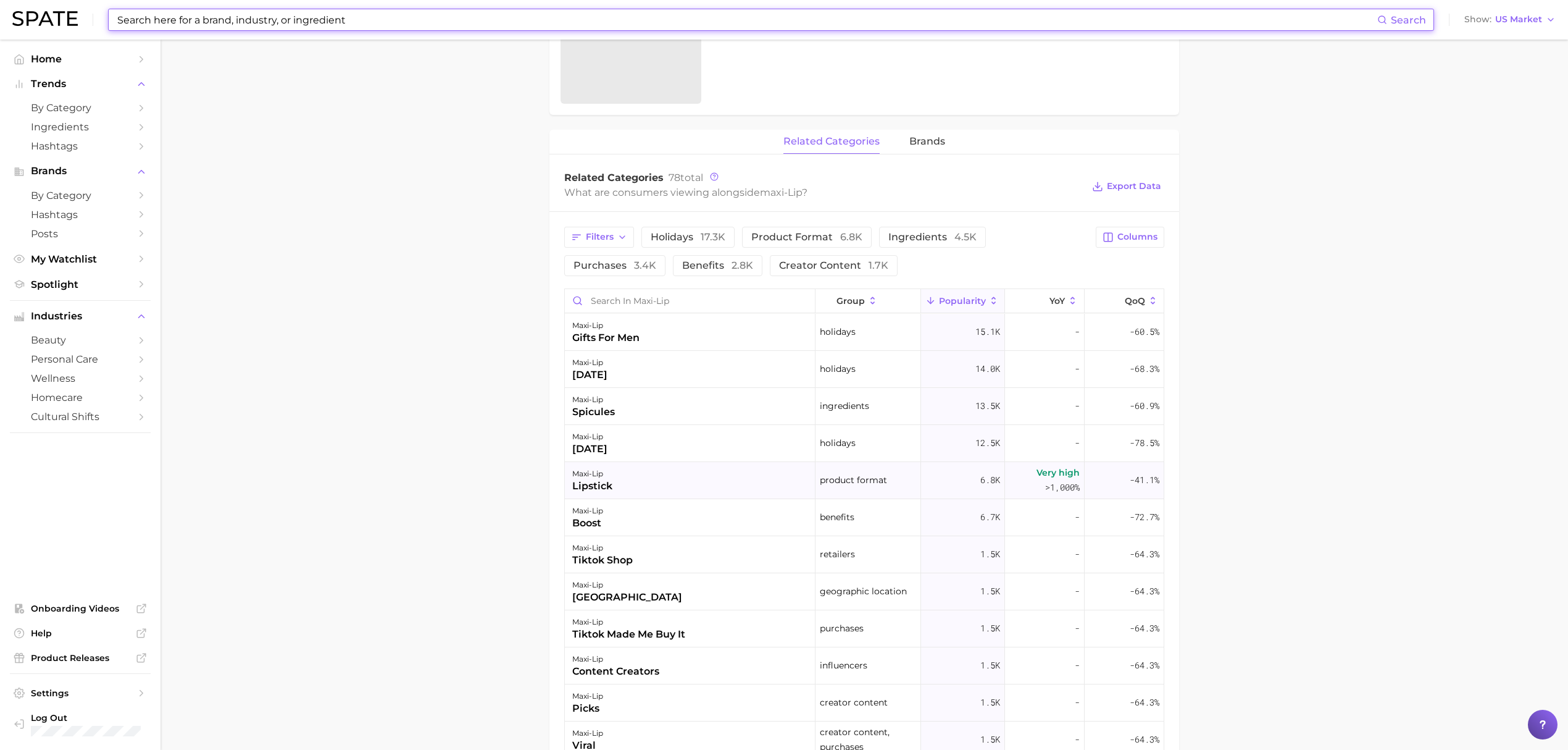
click at [646, 473] on div "maxi-lip lipstick" at bounding box center [690, 480] width 250 height 37
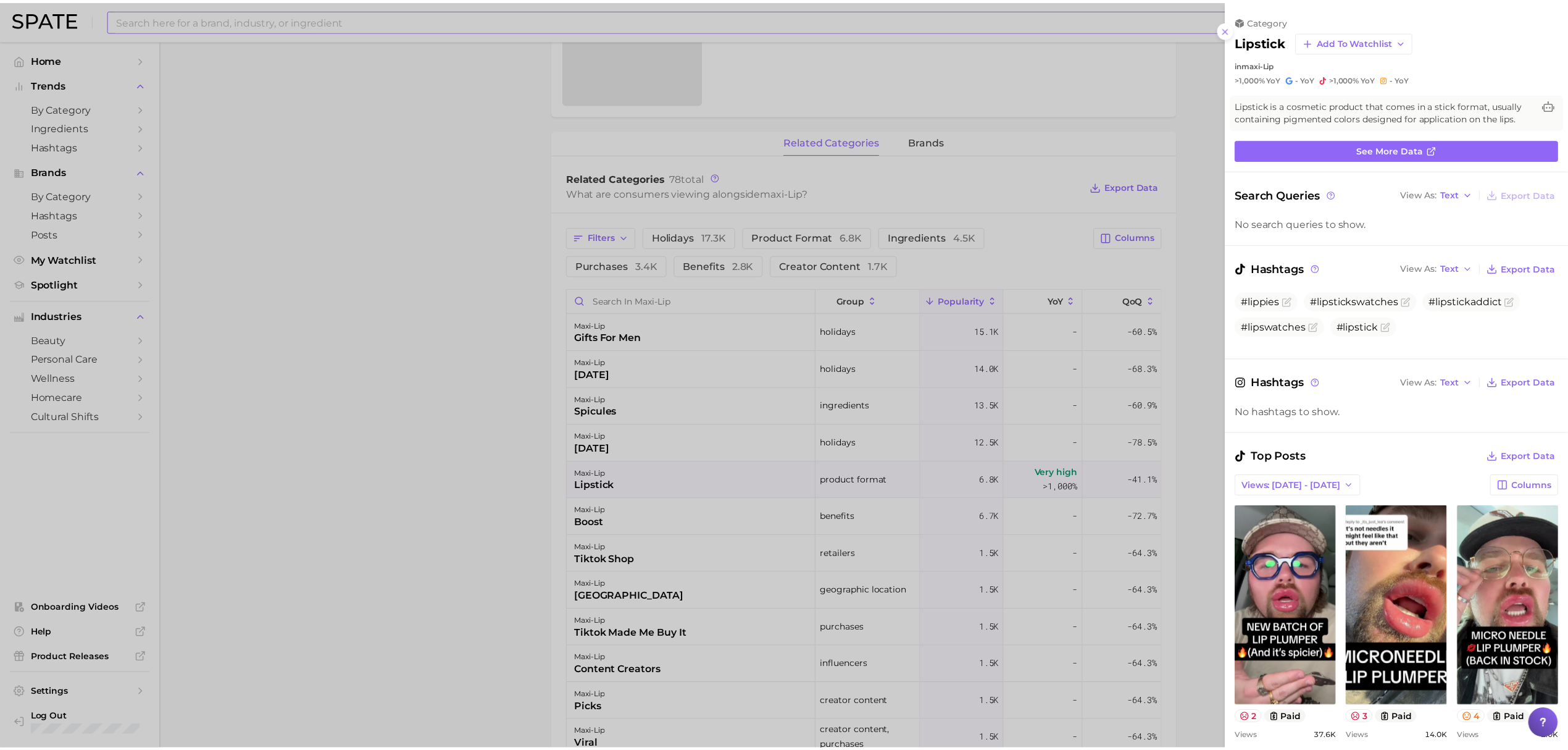
scroll to position [0, 0]
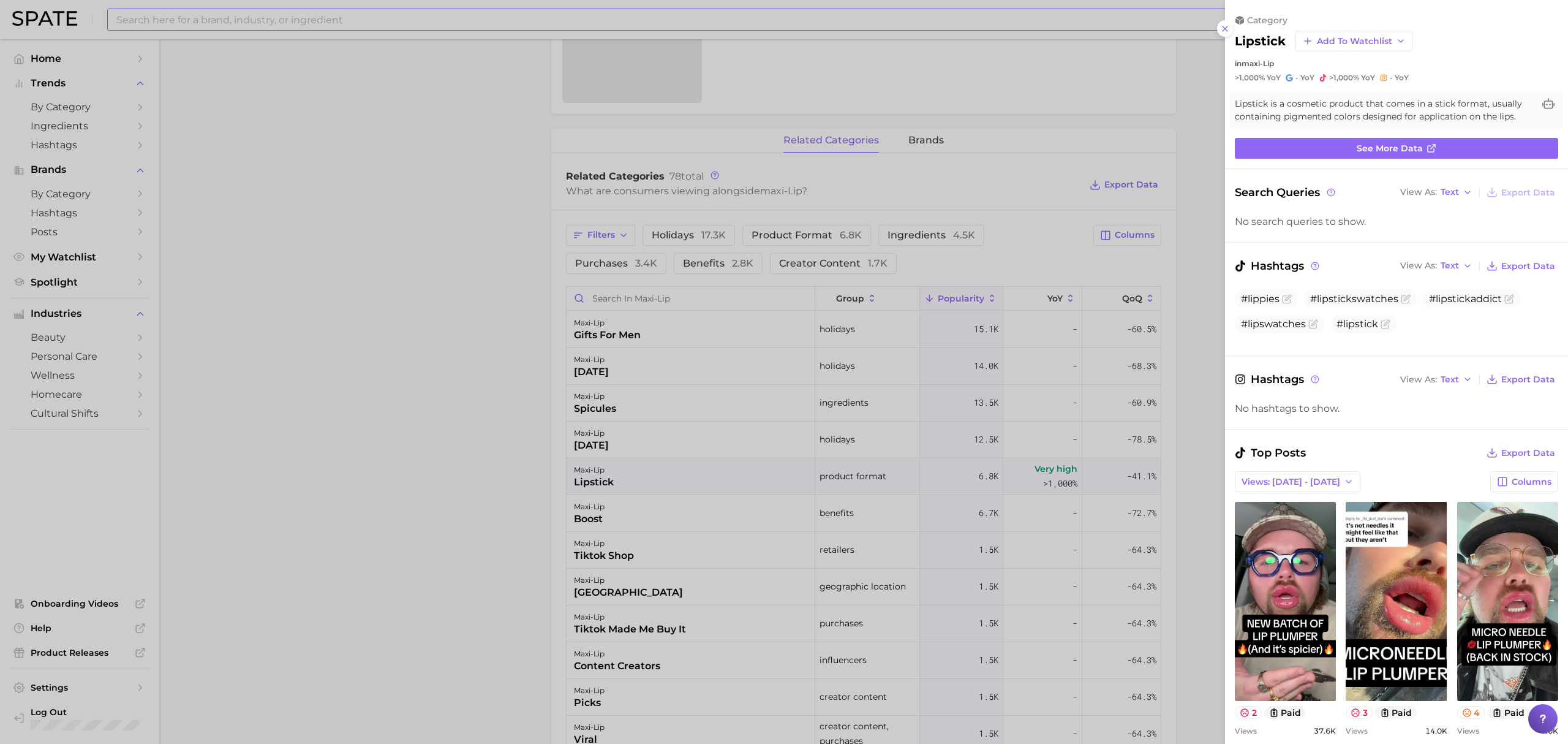
click at [530, 387] on div at bounding box center [784, 372] width 1568 height 744
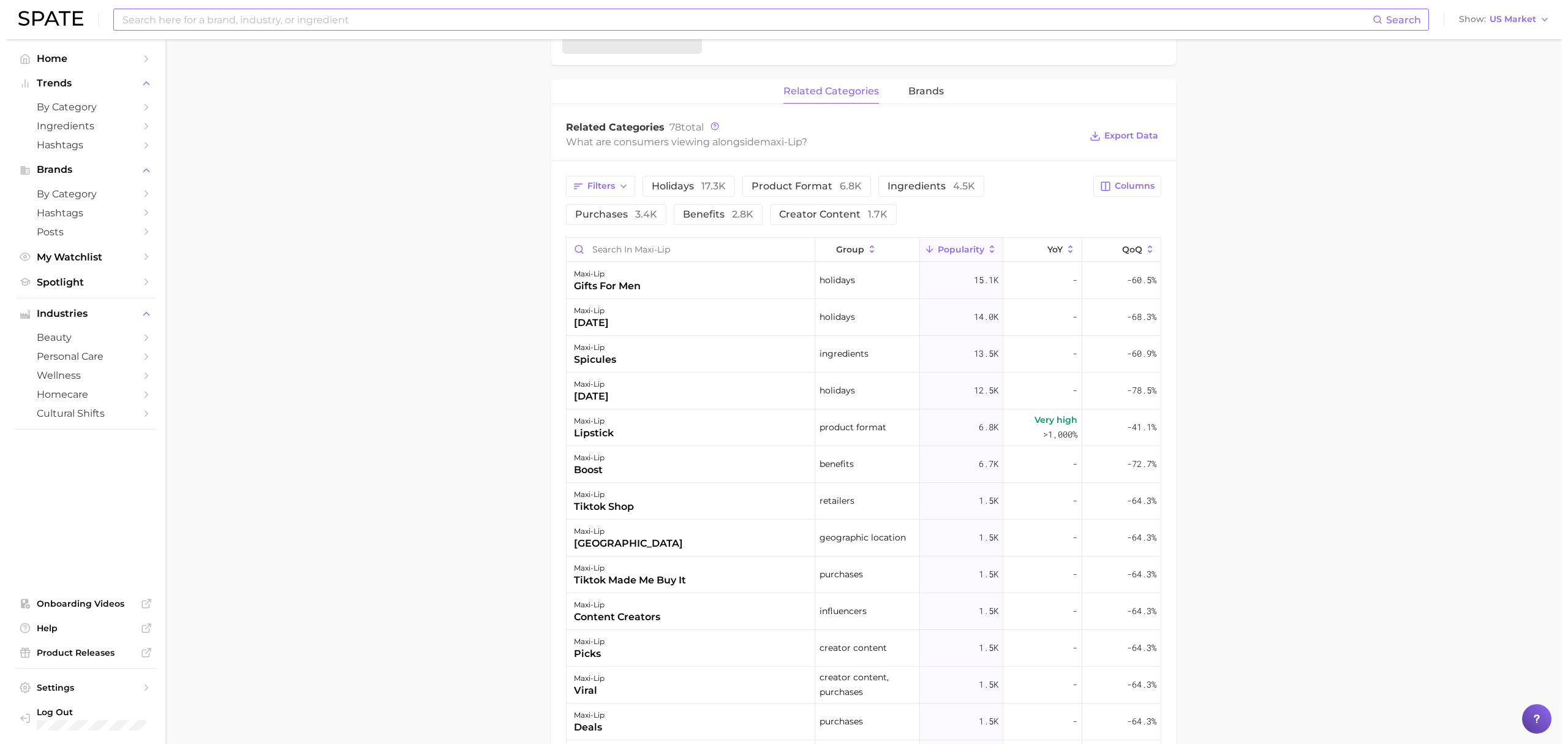
scroll to position [490, 0]
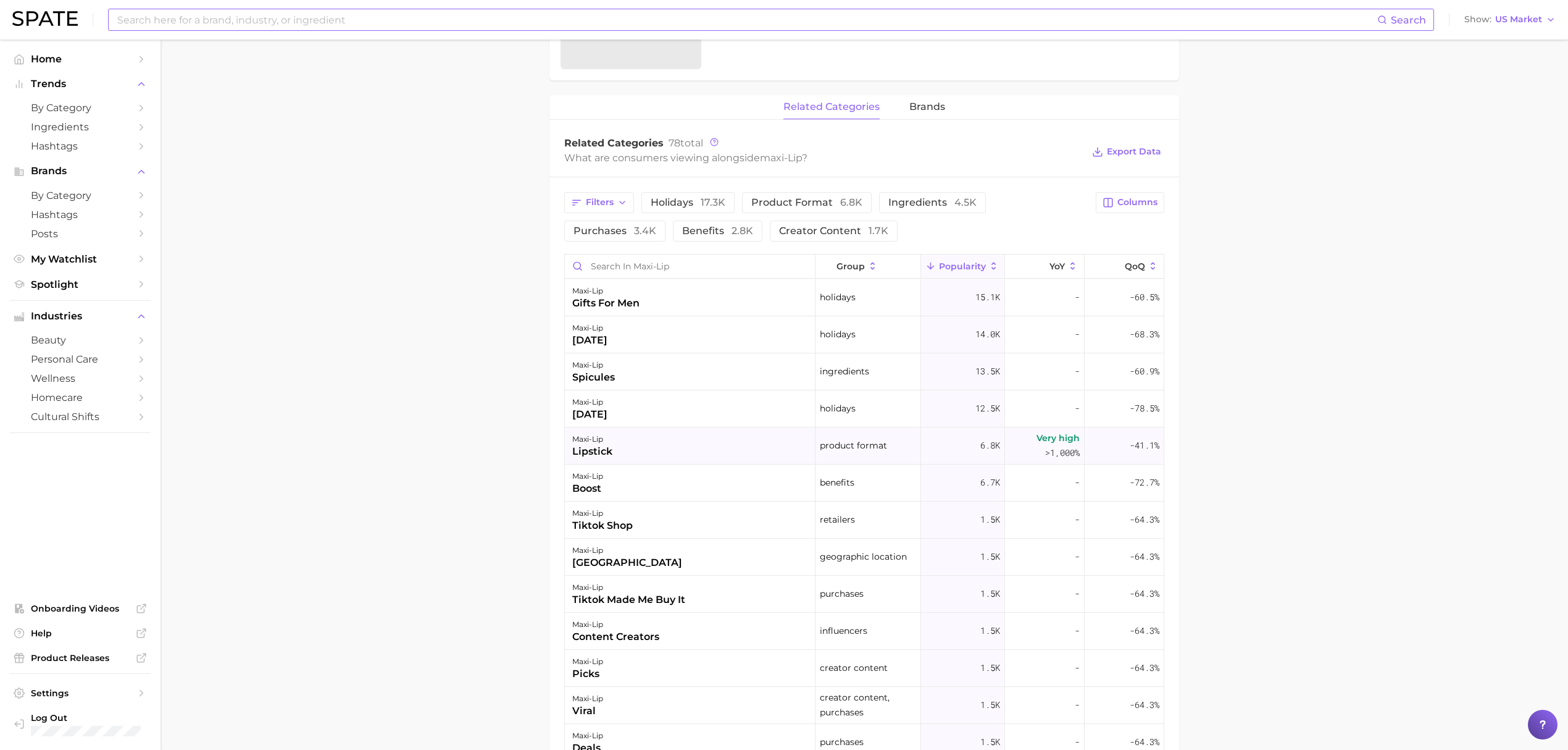
click at [668, 438] on div "maxi-lip lipstick" at bounding box center [690, 445] width 250 height 37
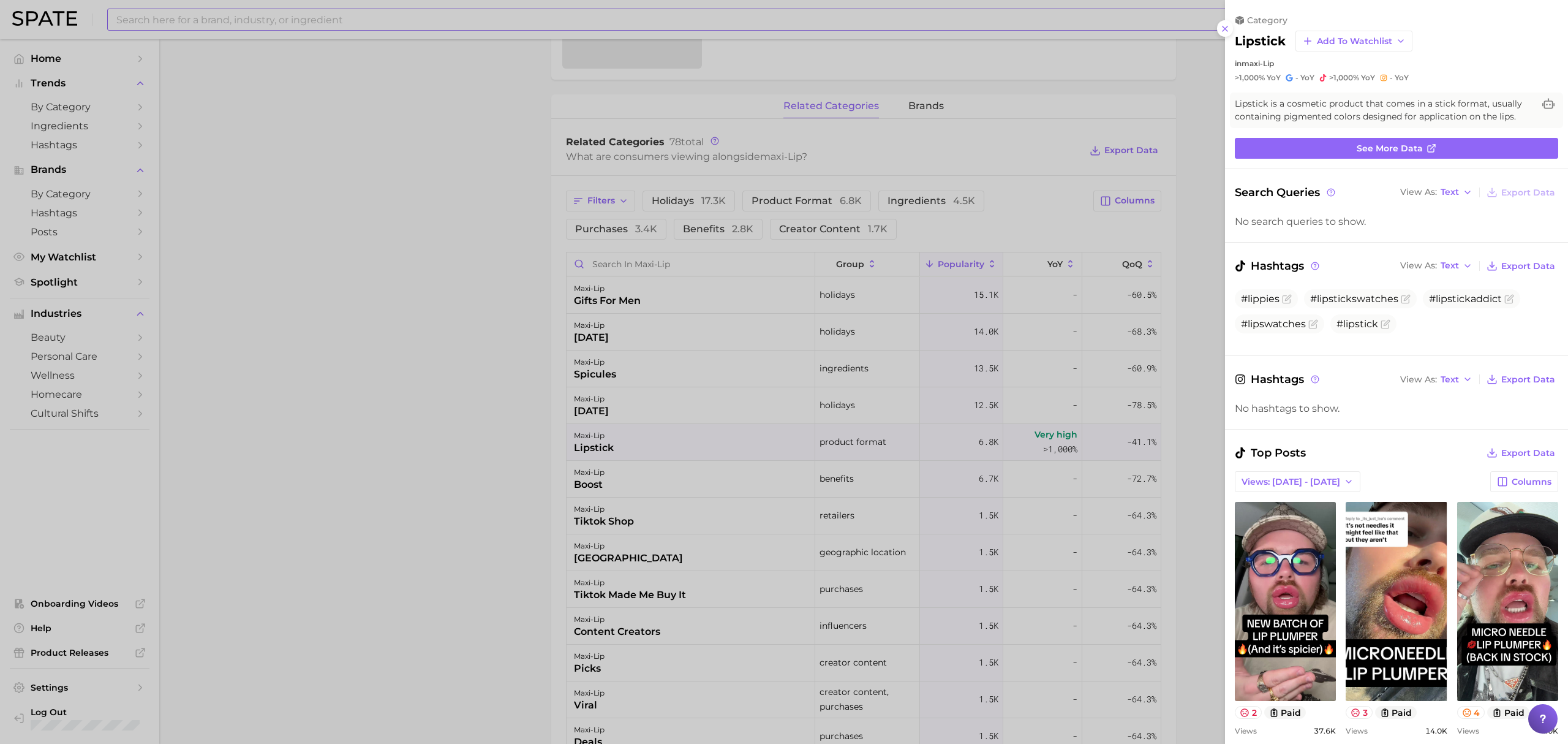
click at [454, 344] on div at bounding box center [784, 372] width 1568 height 744
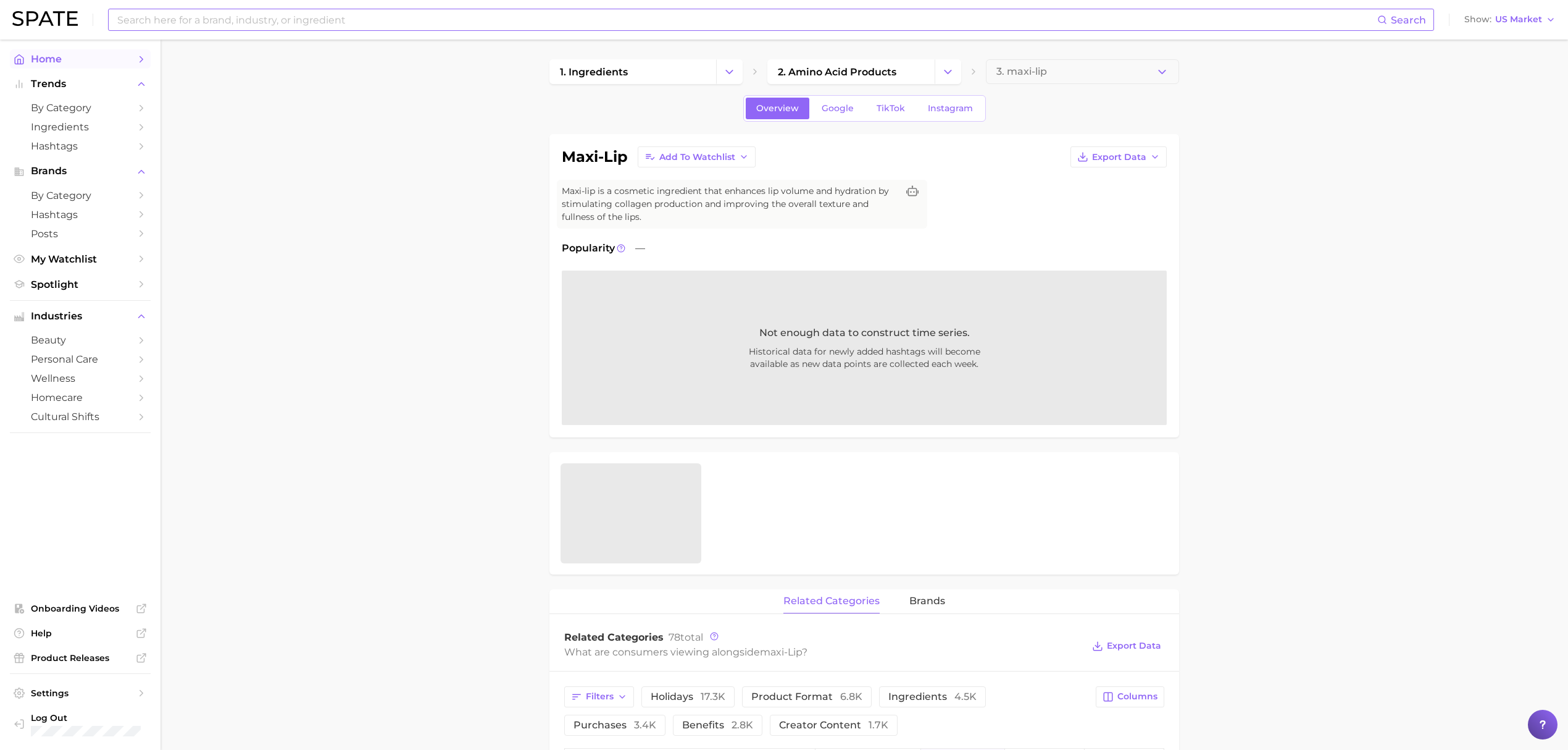
click at [126, 62] on span "Home" at bounding box center [80, 59] width 99 height 12
